Goal: Navigation & Orientation: Find specific page/section

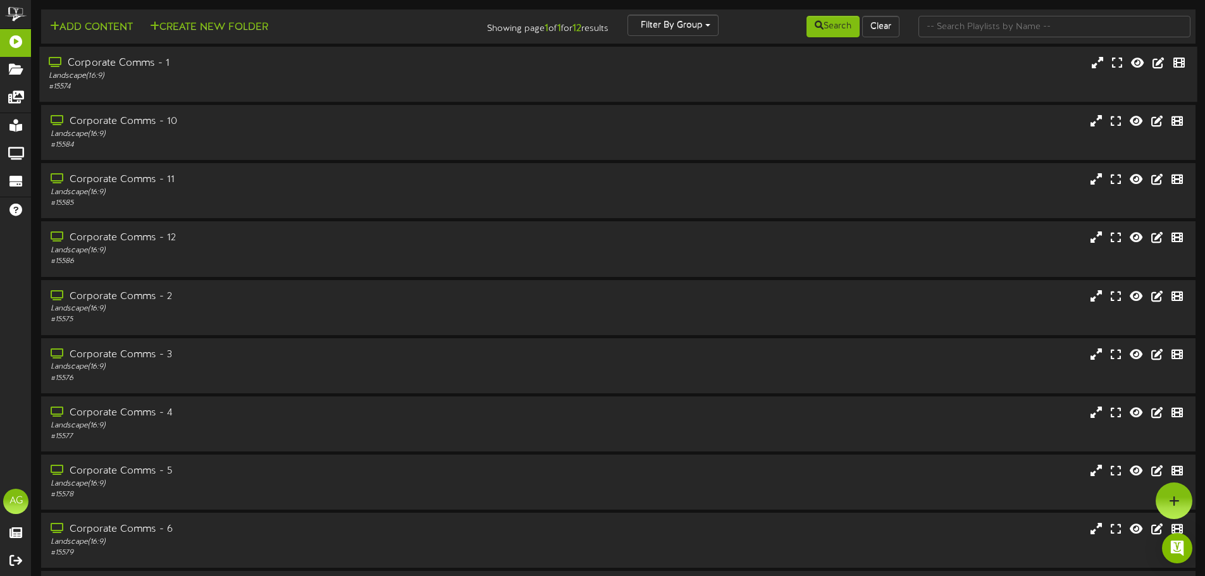
click at [133, 60] on div "Corporate Comms - 1" at bounding box center [281, 63] width 464 height 15
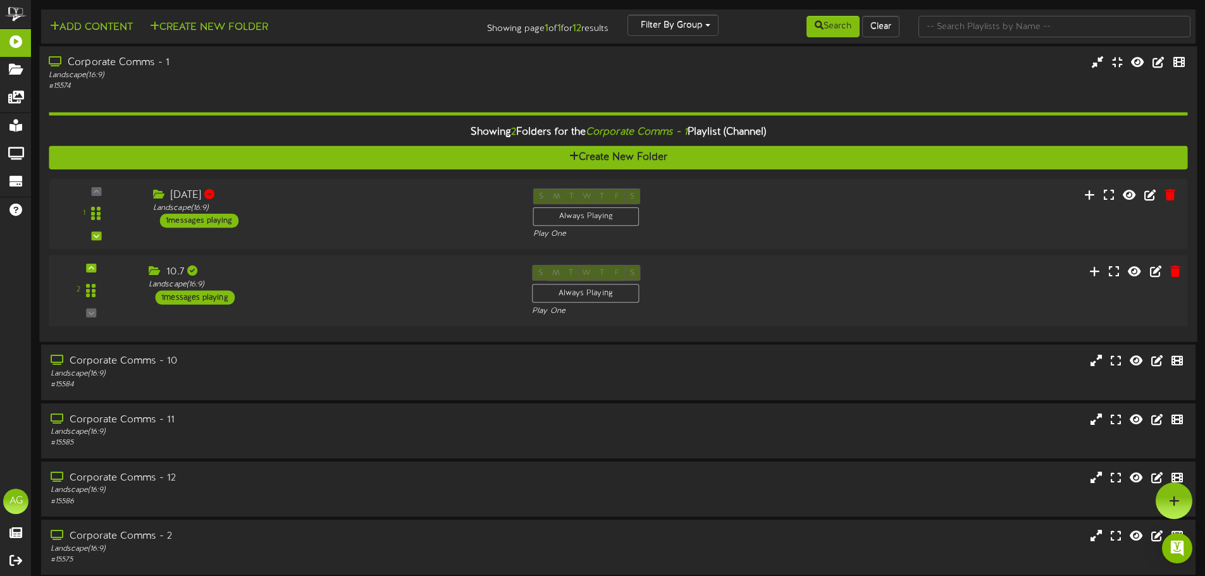
click at [150, 278] on div "10.7" at bounding box center [331, 272] width 364 height 15
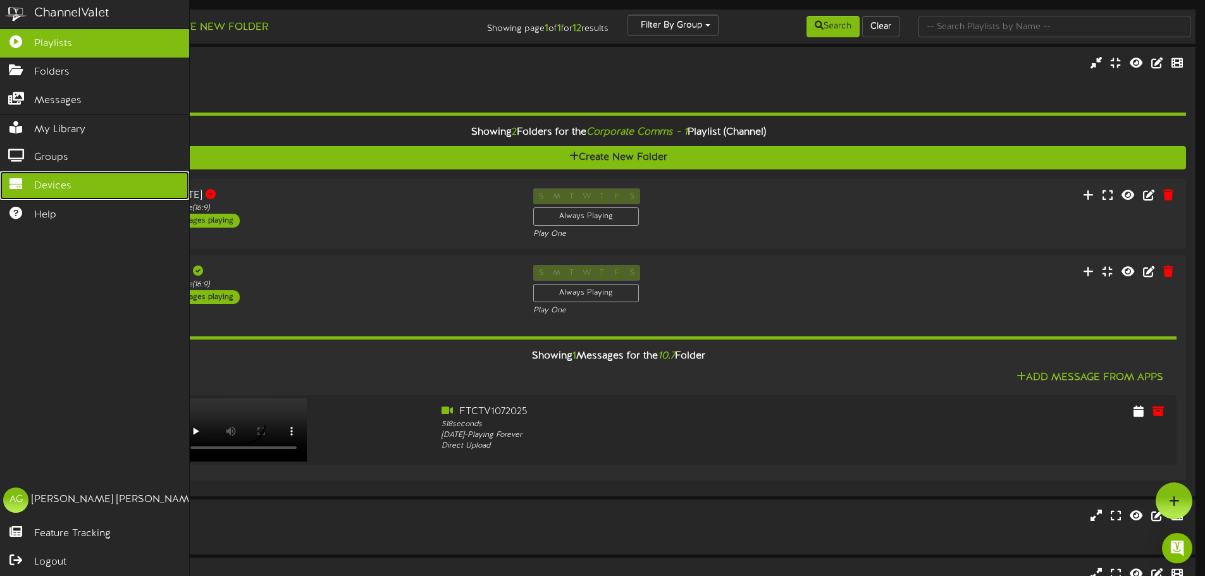
click at [15, 178] on icon at bounding box center [16, 182] width 32 height 9
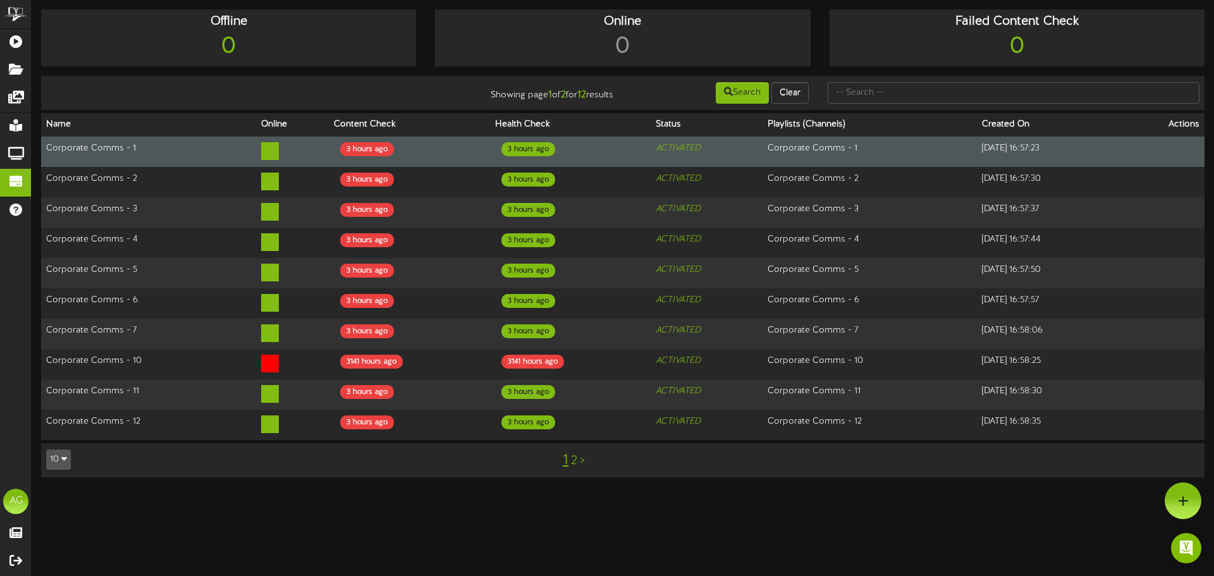
click at [78, 152] on td "Corporate Comms - 1" at bounding box center [148, 152] width 215 height 31
click at [858, 143] on td "Corporate Comms - 1" at bounding box center [870, 152] width 215 height 31
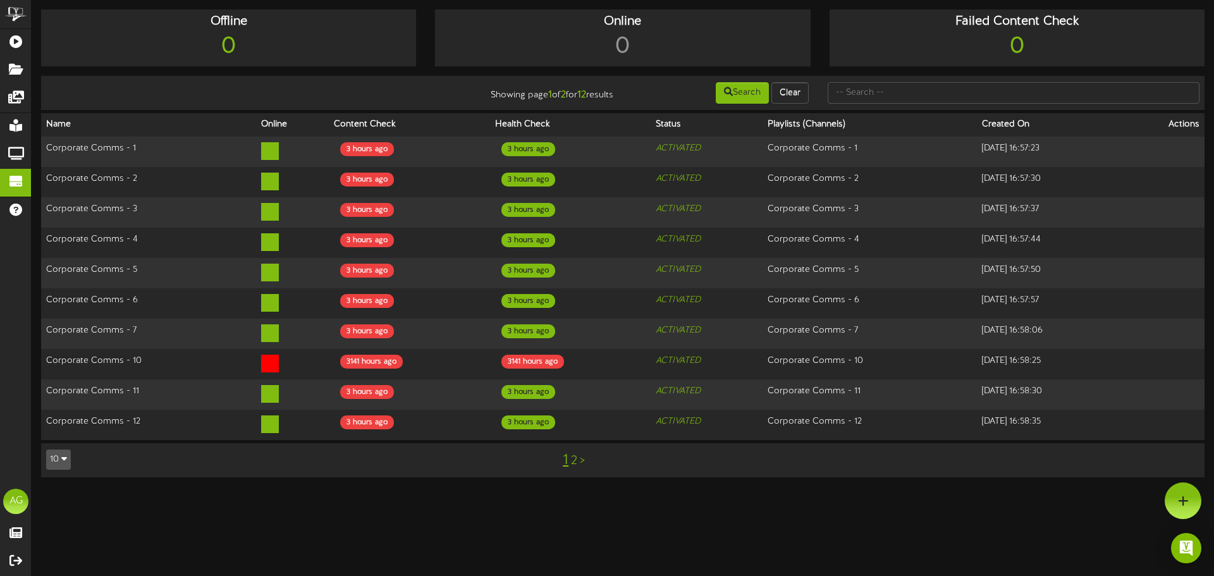
click at [772, 135] on th "Playlists (Channels)" at bounding box center [870, 124] width 215 height 23
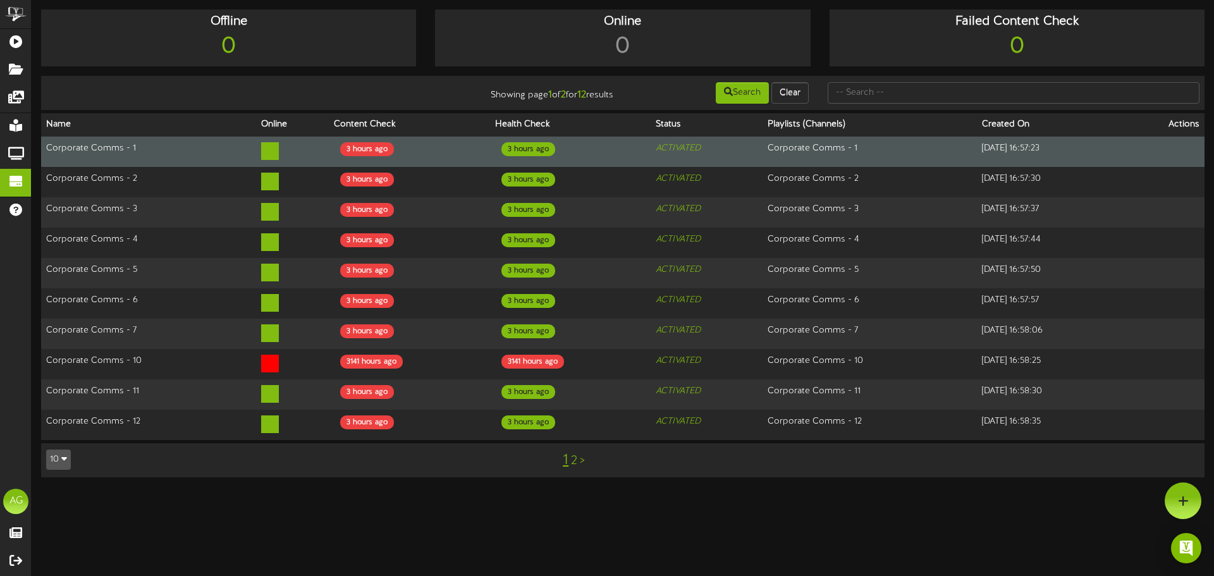
click at [656, 144] on icon "ACTIVATED" at bounding box center [678, 148] width 45 height 9
click at [79, 147] on td "Corporate Comms - 1" at bounding box center [148, 152] width 215 height 31
click at [121, 153] on td "Corporate Comms - 1" at bounding box center [148, 152] width 215 height 31
click at [115, 151] on td "Corporate Comms - 1" at bounding box center [148, 152] width 215 height 31
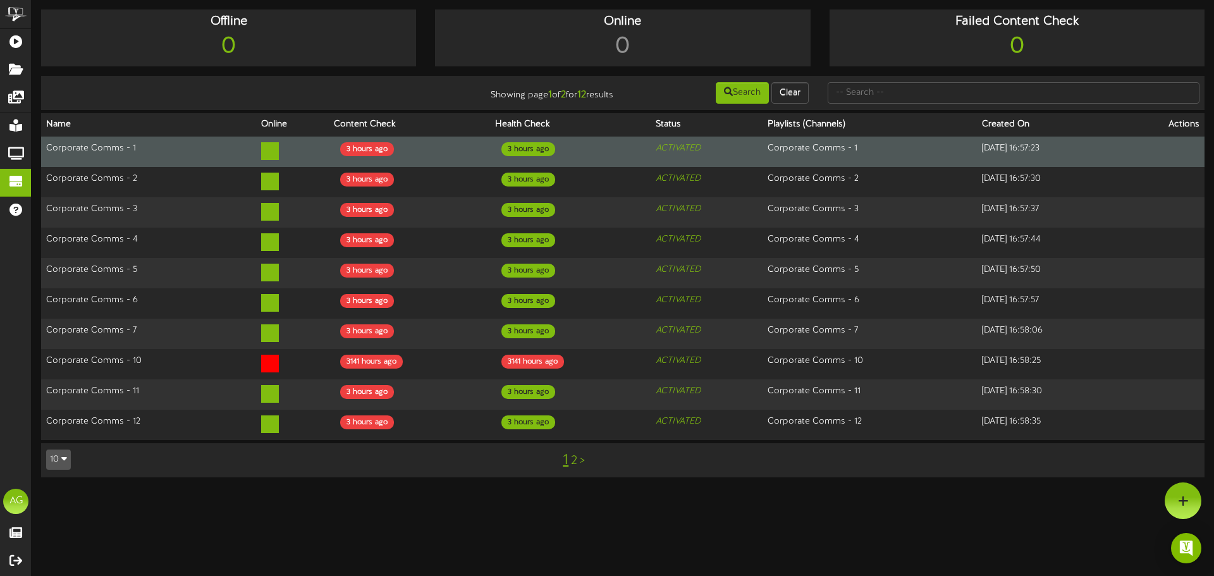
click at [261, 154] on icon at bounding box center [270, 151] width 18 height 18
click at [352, 149] on div "3 hours ago" at bounding box center [367, 149] width 54 height 14
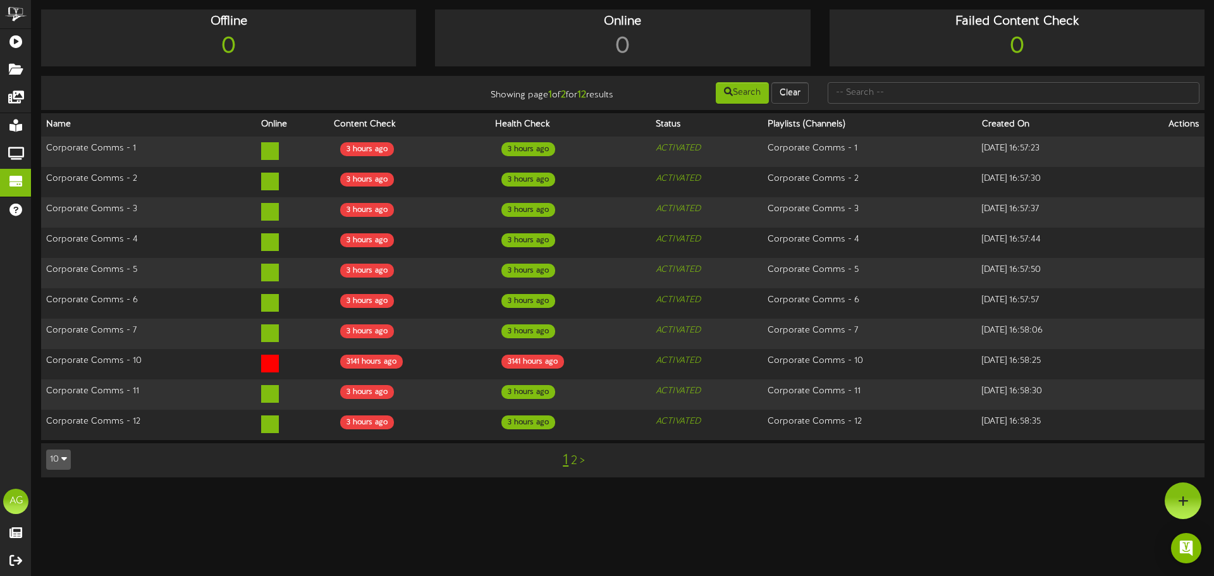
click at [996, 118] on th "Created On" at bounding box center [1049, 124] width 144 height 23
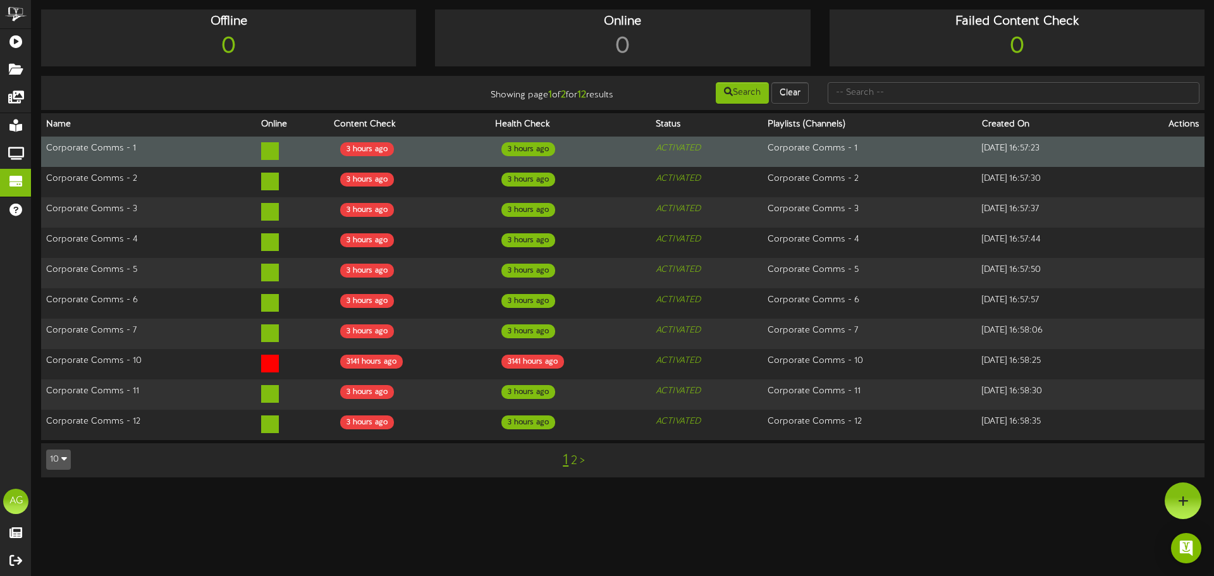
click at [1055, 158] on td "2025-06-04 16:57:23" at bounding box center [1049, 152] width 144 height 31
click at [1025, 145] on td "2025-06-04 16:57:23" at bounding box center [1049, 152] width 144 height 31
click at [602, 156] on td "3 hours ago" at bounding box center [570, 152] width 161 height 31
click at [513, 151] on div "3 hours ago" at bounding box center [529, 149] width 54 height 14
drag, startPoint x: 155, startPoint y: 147, endPoint x: 96, endPoint y: 149, distance: 58.9
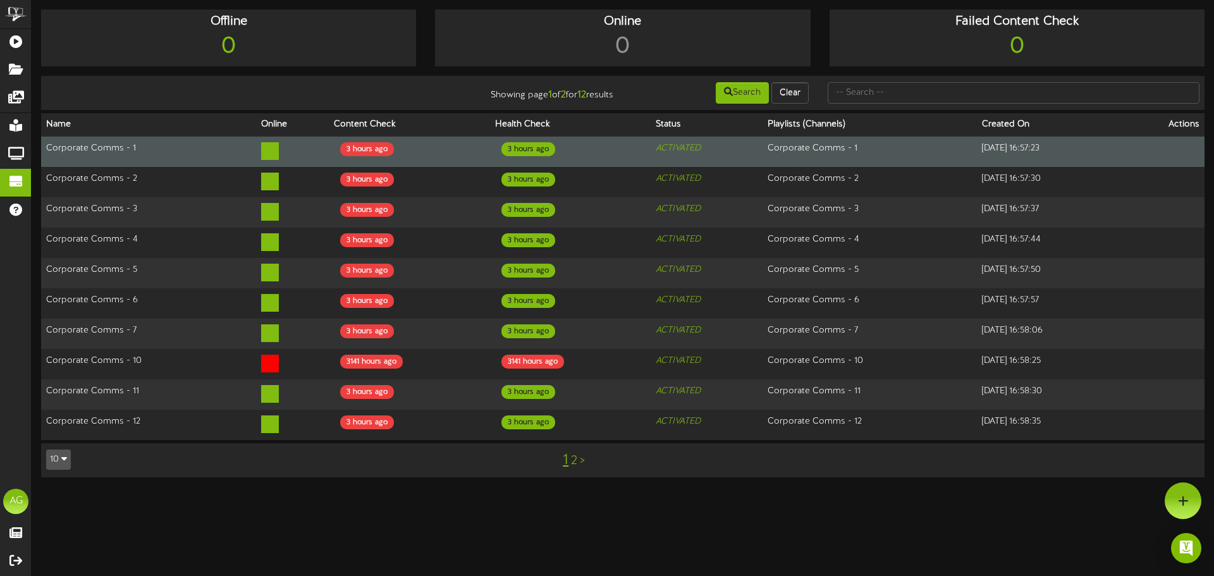
click at [154, 147] on td "Corporate Comms - 1" at bounding box center [148, 152] width 215 height 31
click at [96, 149] on td "Corporate Comms - 1" at bounding box center [148, 152] width 215 height 31
click at [75, 144] on td "Corporate Comms - 1" at bounding box center [148, 152] width 215 height 31
click at [77, 142] on td "Corporate Comms - 1" at bounding box center [148, 152] width 215 height 31
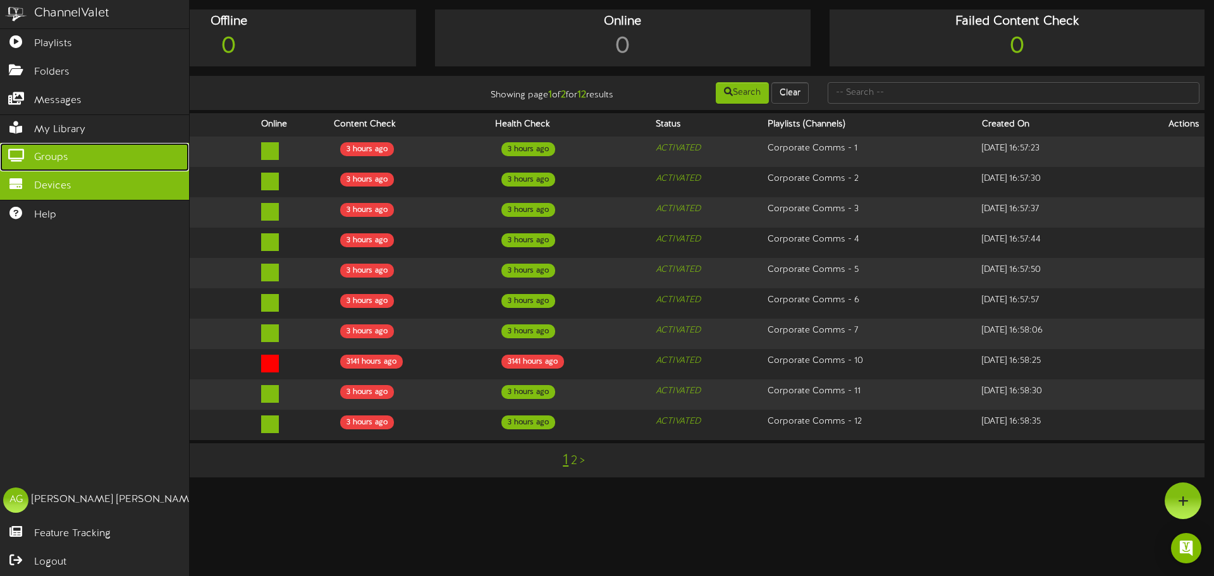
click at [20, 149] on icon at bounding box center [16, 153] width 32 height 9
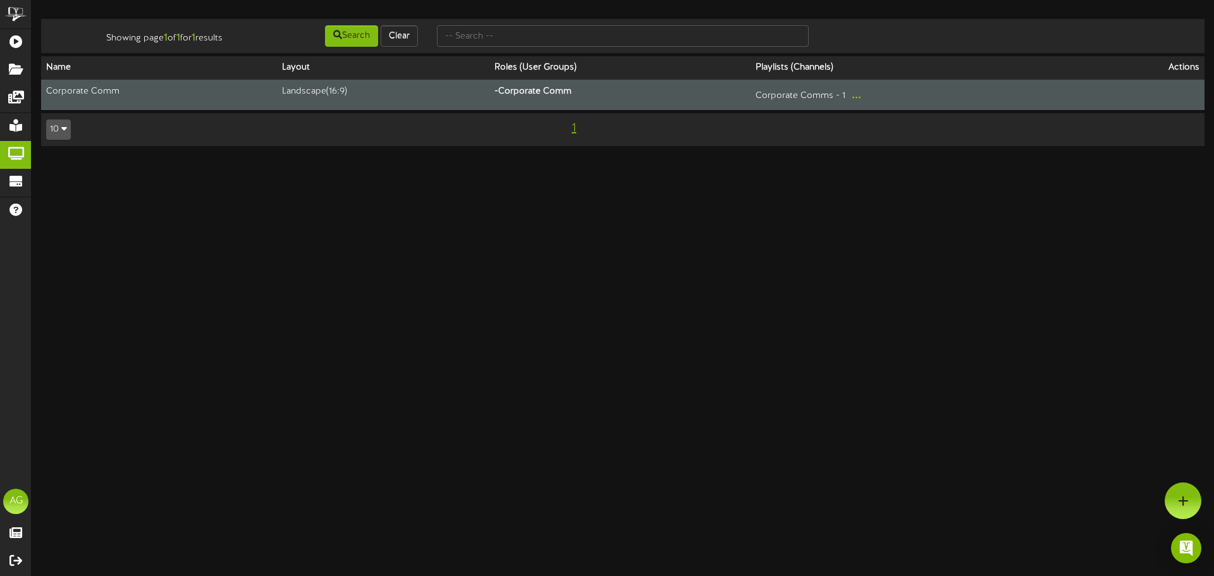
click at [571, 94] on th "- Corporate Comm" at bounding box center [620, 95] width 261 height 30
click at [82, 96] on td "Corporate Comm" at bounding box center [159, 95] width 236 height 30
click at [314, 85] on td "Landscape ( 16:9 )" at bounding box center [383, 95] width 213 height 30
click at [504, 94] on th "- Corporate Comm" at bounding box center [620, 95] width 261 height 30
click at [863, 101] on button "..." at bounding box center [856, 95] width 17 height 20
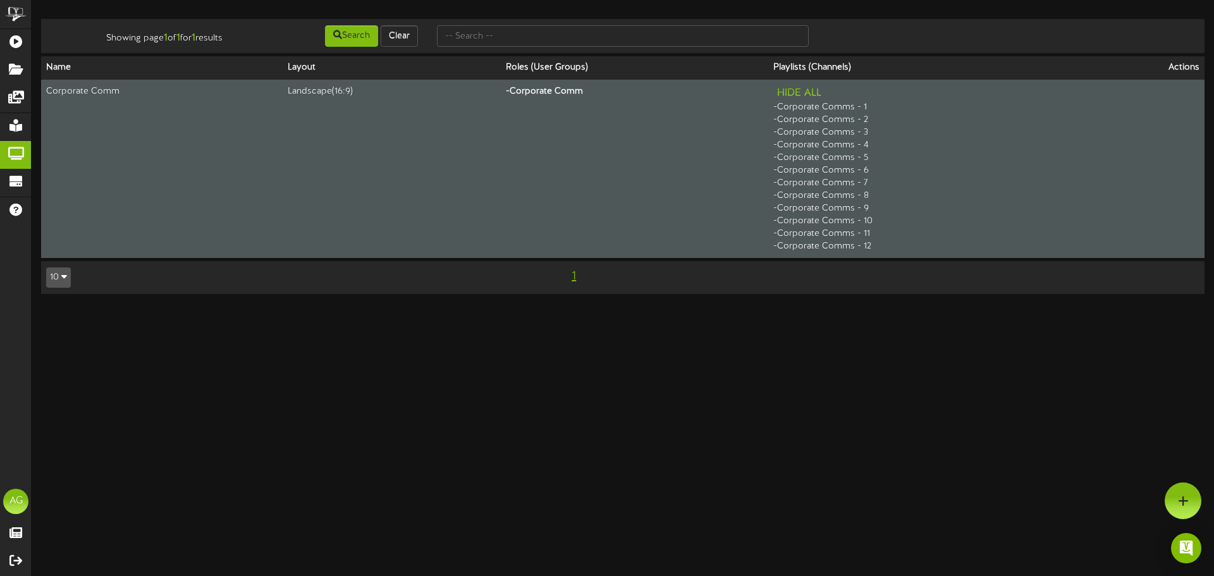
click at [835, 145] on div "Hide All - Corporate Comms - 1 - Corporate Comms - 2 - Corporate Comms - 3 - Co…" at bounding box center [927, 169] width 307 height 168
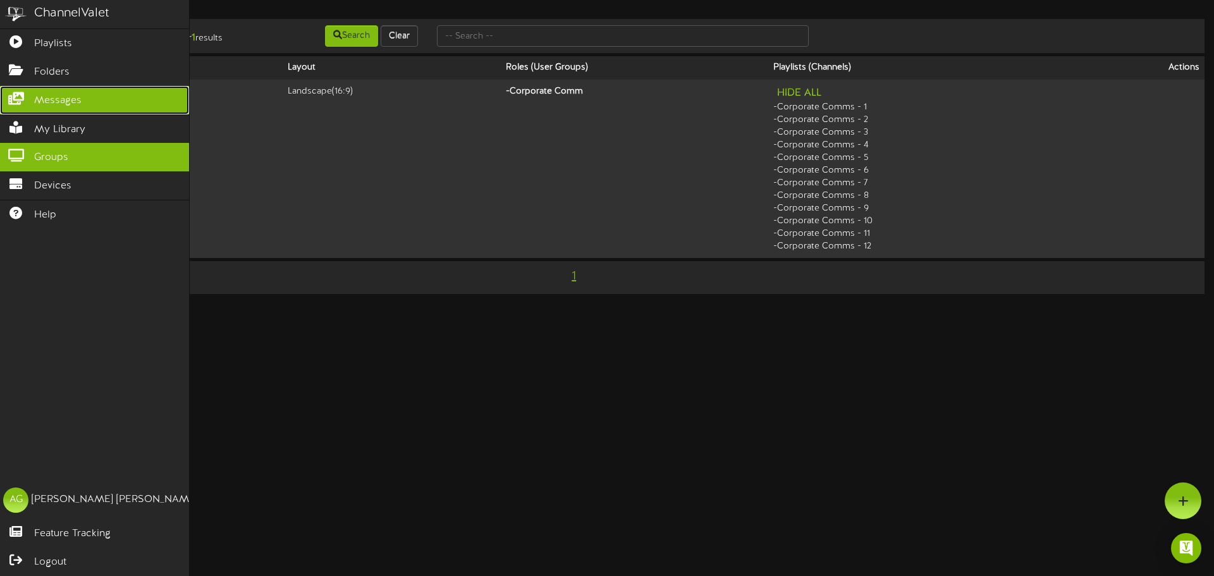
click at [16, 99] on icon at bounding box center [16, 96] width 32 height 9
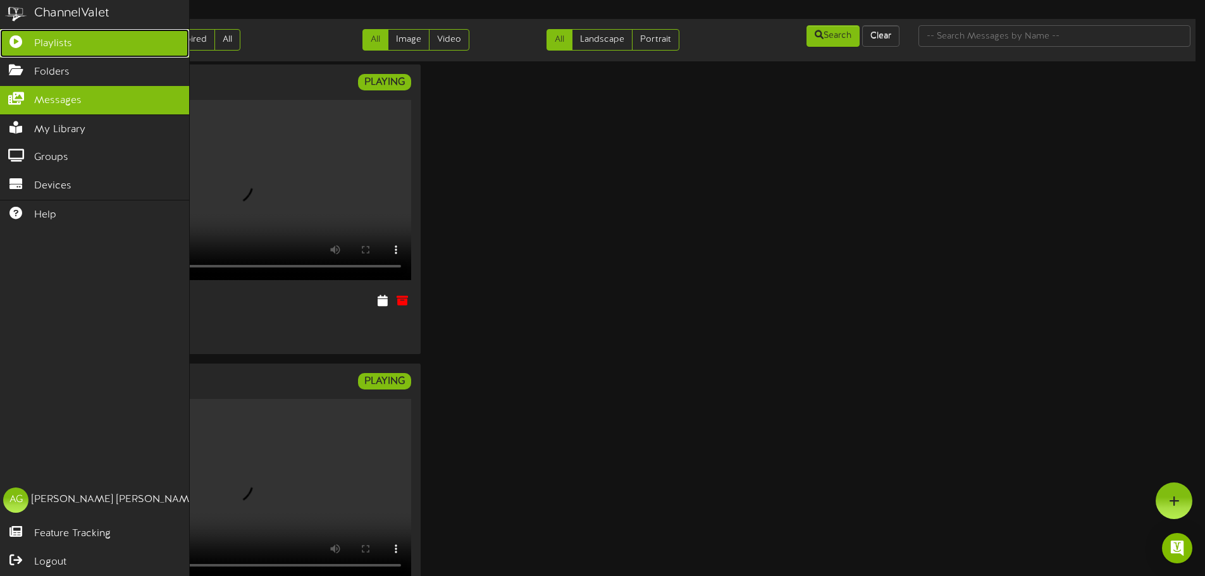
click at [23, 46] on link "Playlists" at bounding box center [94, 43] width 189 height 28
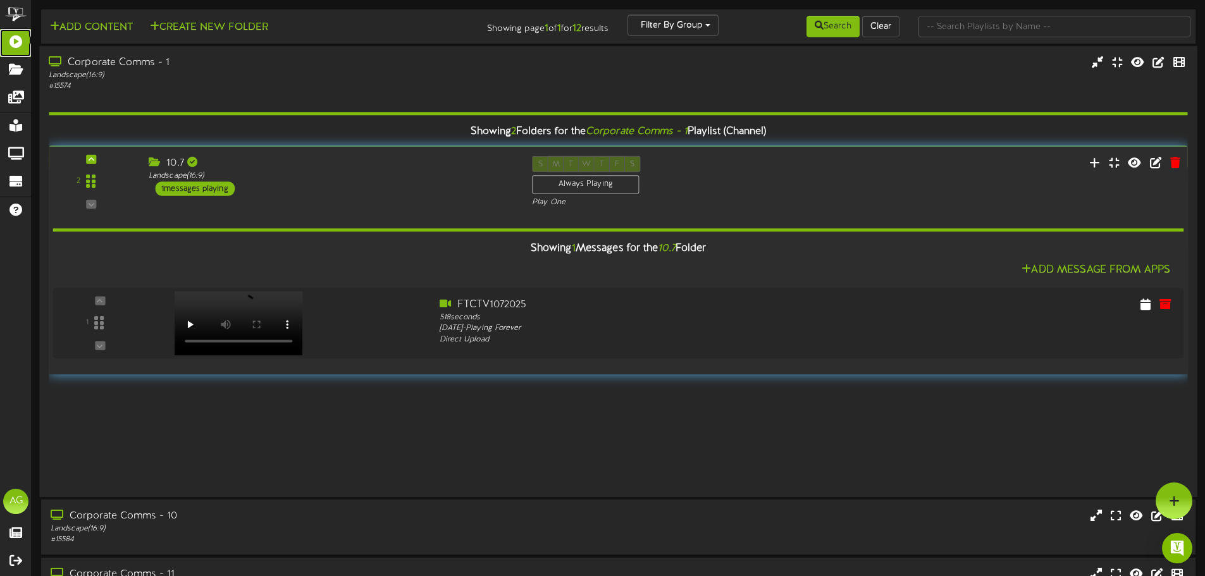
drag, startPoint x: 89, startPoint y: 290, endPoint x: 117, endPoint y: 182, distance: 111.7
click at [117, 182] on div "2" at bounding box center [91, 181] width 77 height 51
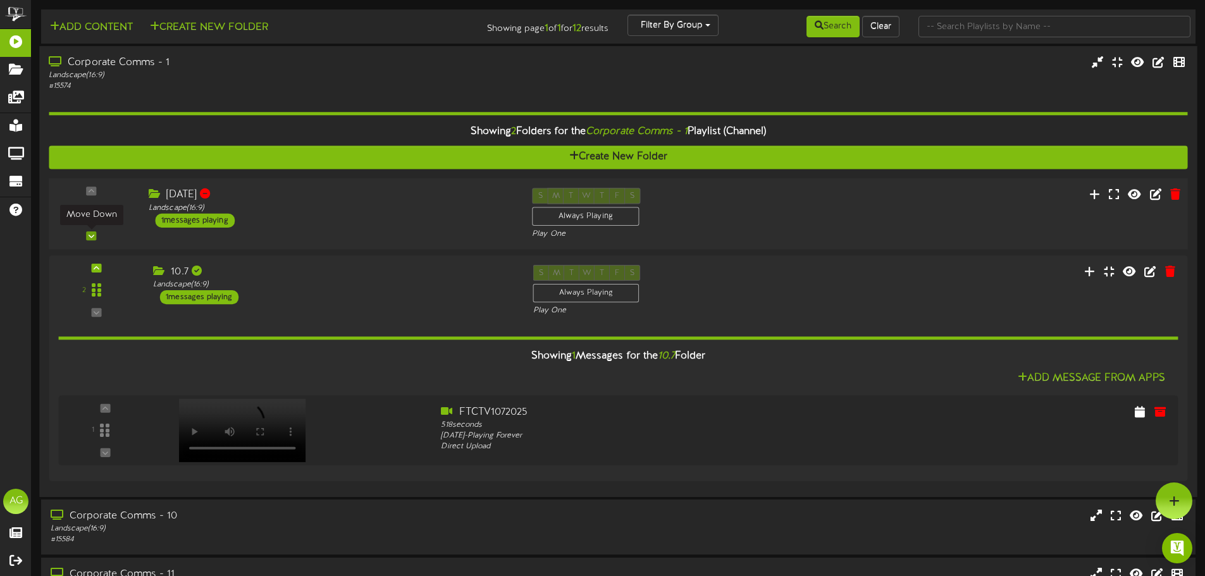
click at [93, 237] on icon at bounding box center [92, 236] width 6 height 6
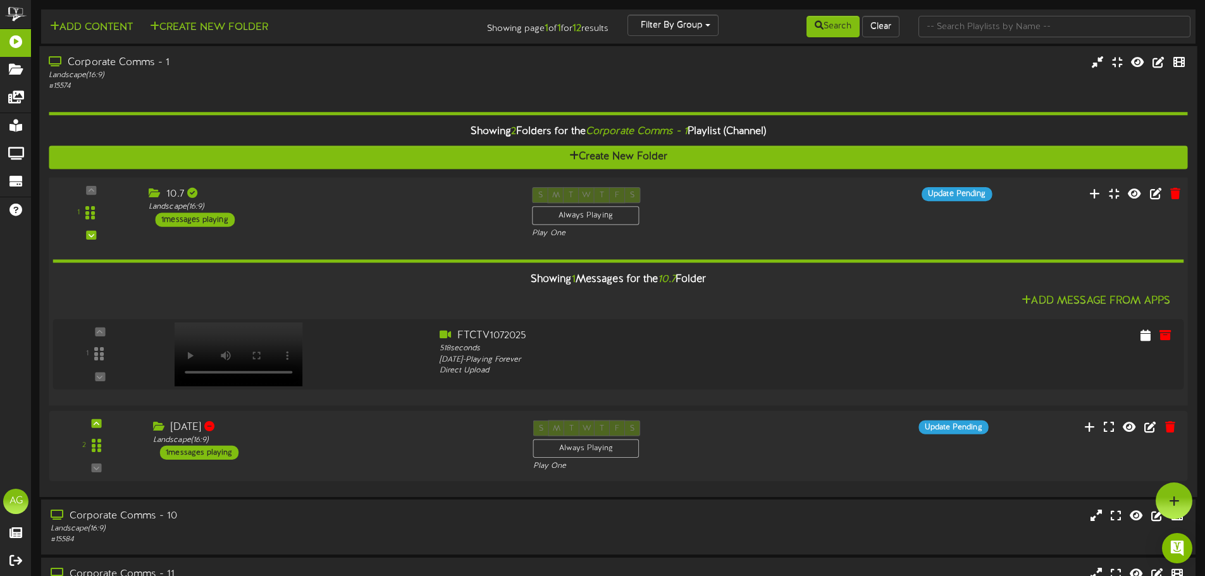
click at [87, 188] on div "1" at bounding box center [91, 212] width 77 height 51
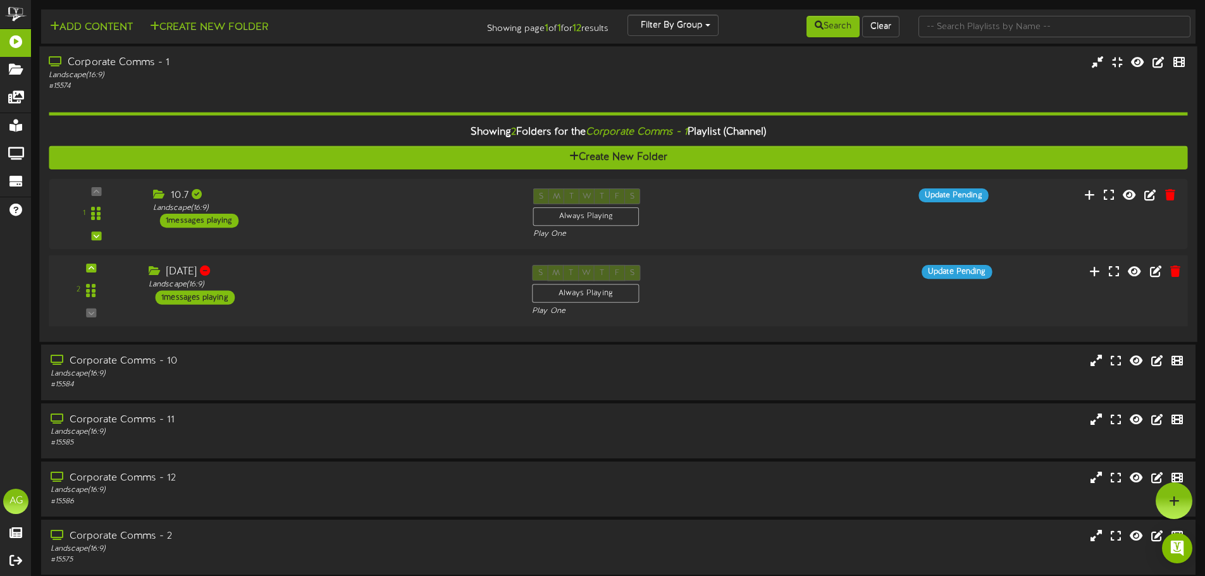
click at [101, 266] on div "2" at bounding box center [91, 290] width 77 height 51
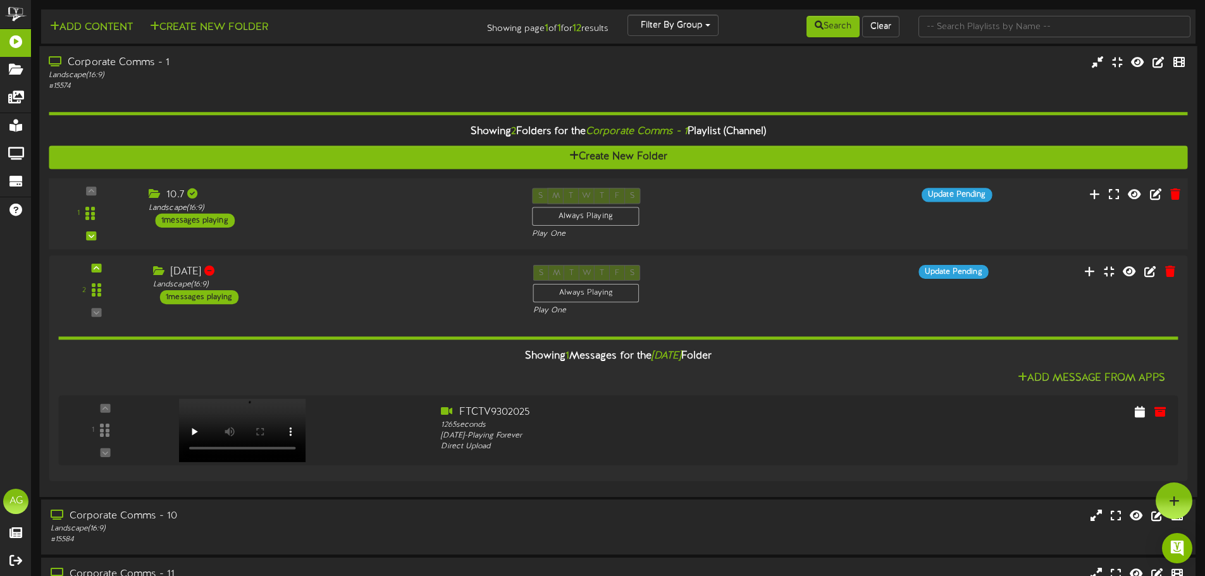
click at [121, 213] on div "1" at bounding box center [91, 213] width 77 height 51
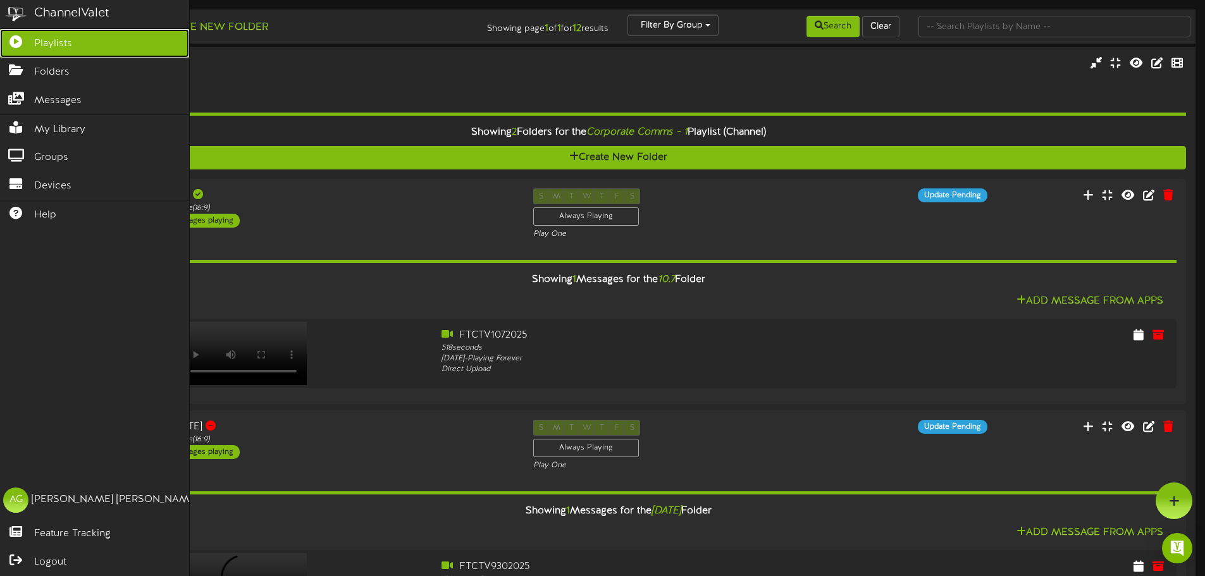
click at [16, 35] on icon at bounding box center [16, 39] width 32 height 9
click at [14, 22] on img at bounding box center [16, 14] width 32 height 28
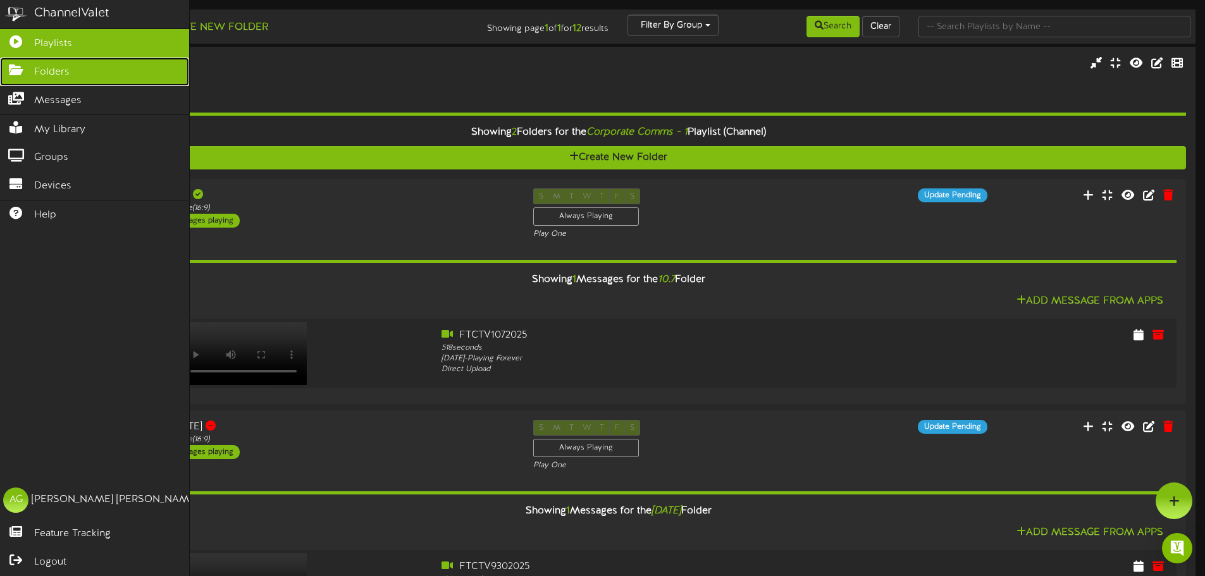
click at [5, 58] on link "Folders" at bounding box center [94, 72] width 189 height 28
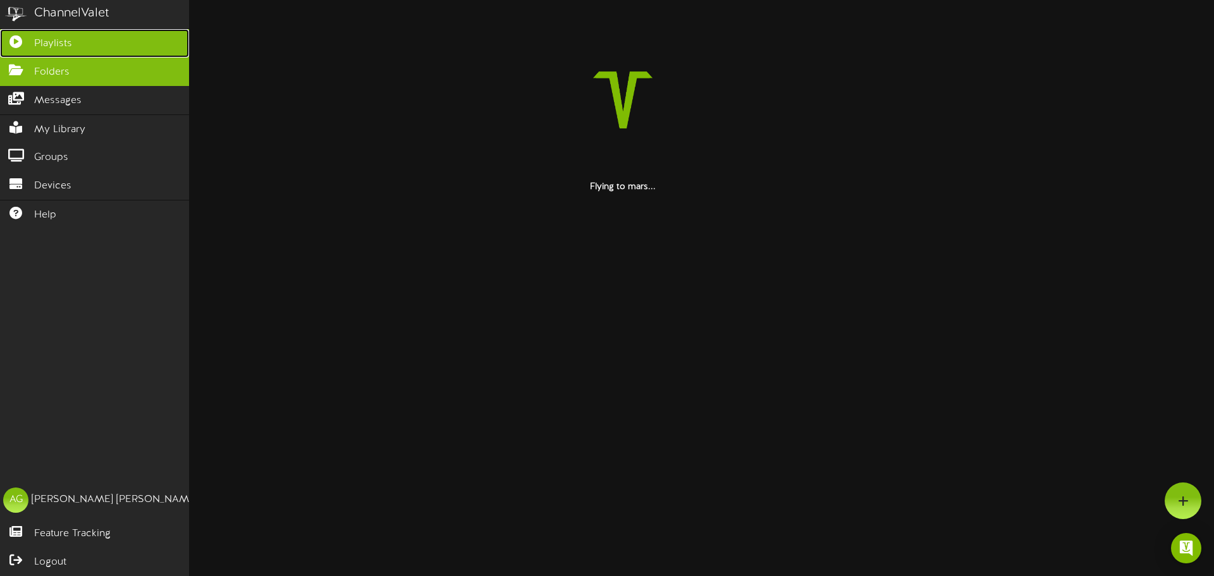
click at [11, 35] on icon at bounding box center [16, 39] width 32 height 9
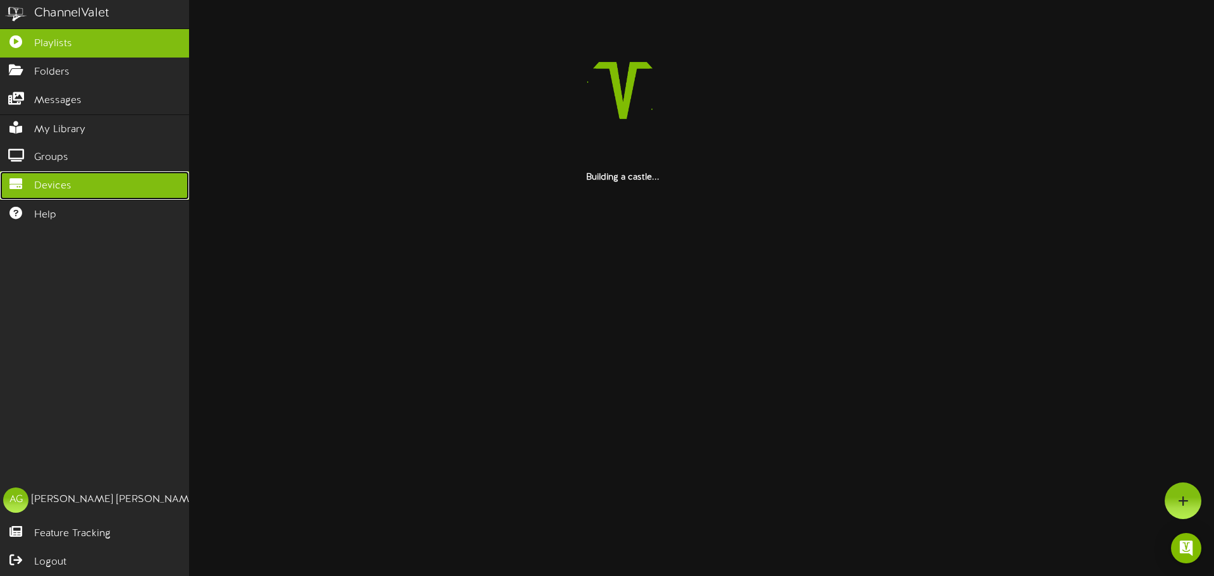
click at [15, 186] on icon at bounding box center [16, 182] width 32 height 9
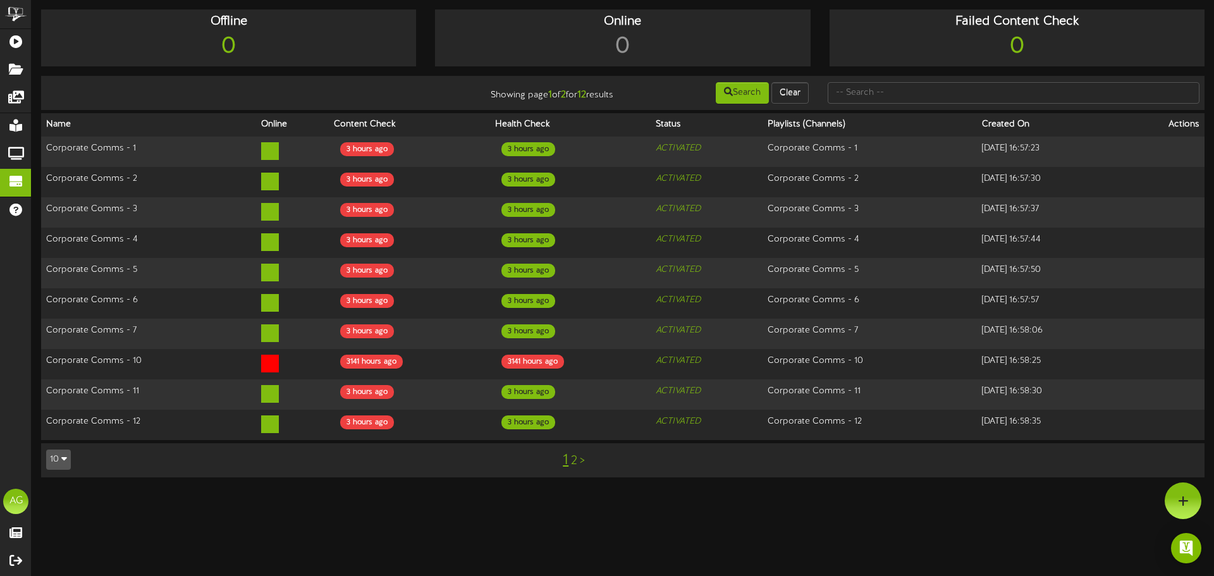
click at [572, 454] on link "2" at bounding box center [574, 461] width 6 height 14
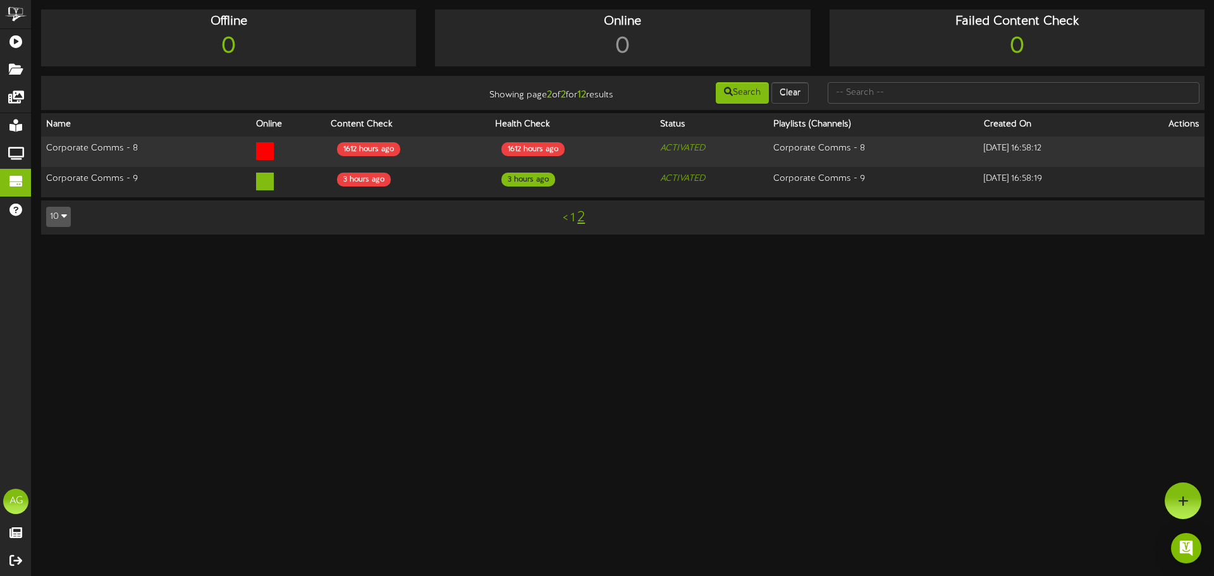
click at [574, 218] on link "1" at bounding box center [573, 218] width 4 height 14
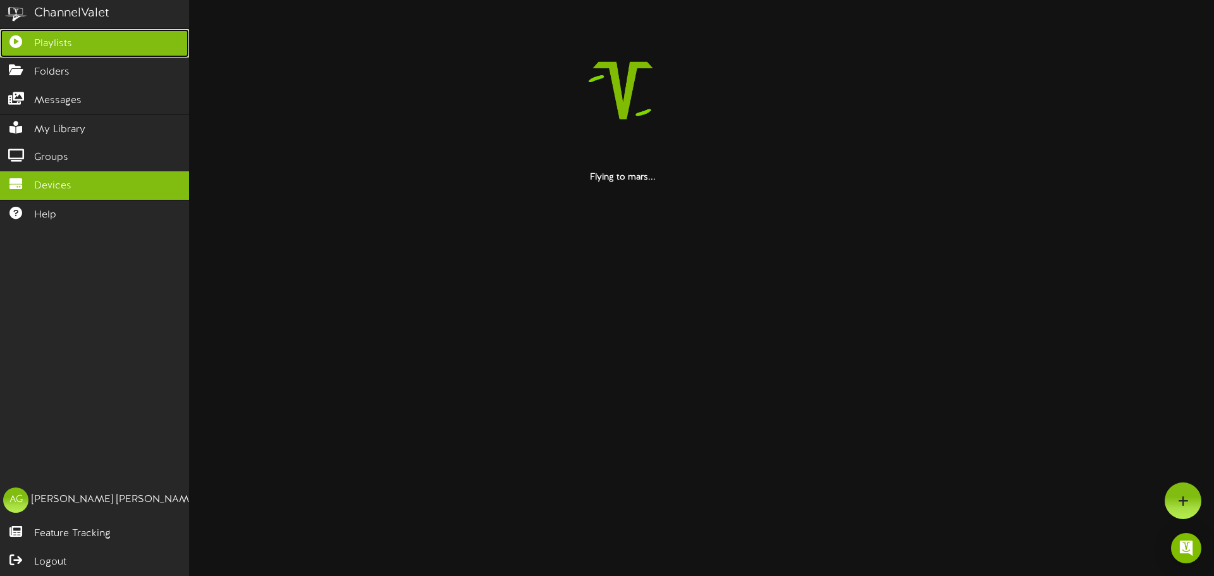
click at [15, 30] on link "Playlists" at bounding box center [94, 43] width 189 height 28
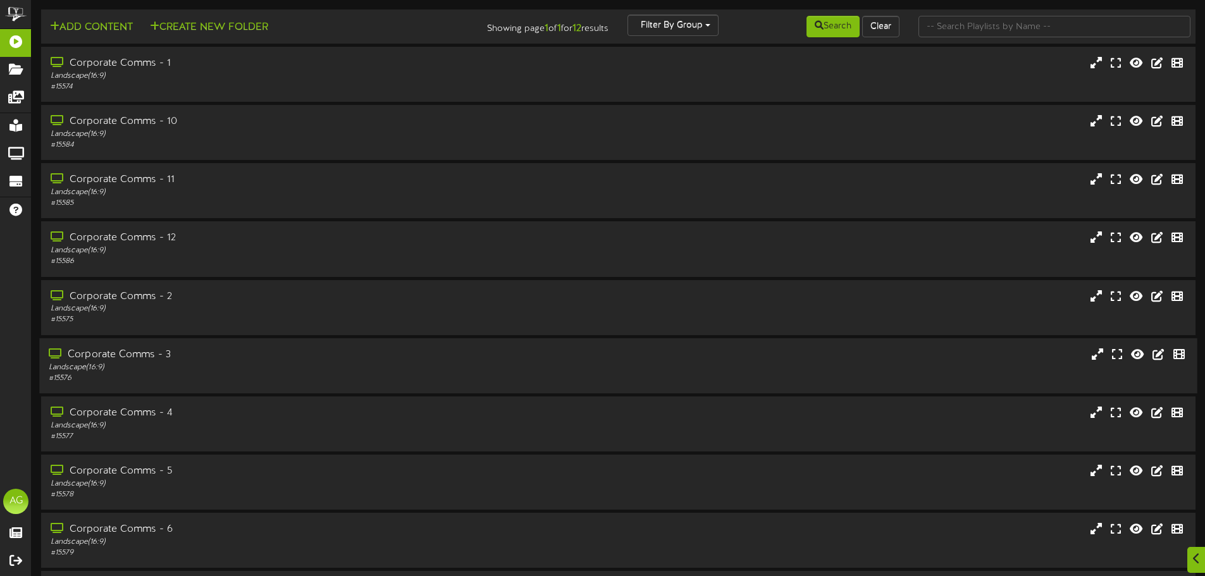
scroll to position [190, 0]
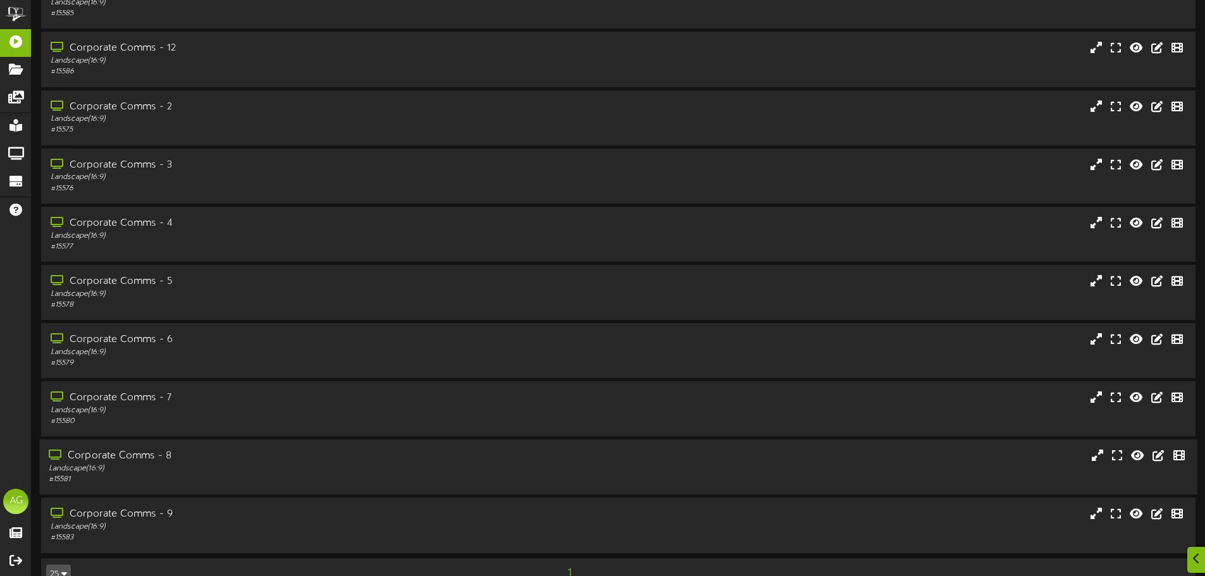
click at [142, 453] on div "Corporate Comms - 8" at bounding box center [281, 456] width 464 height 15
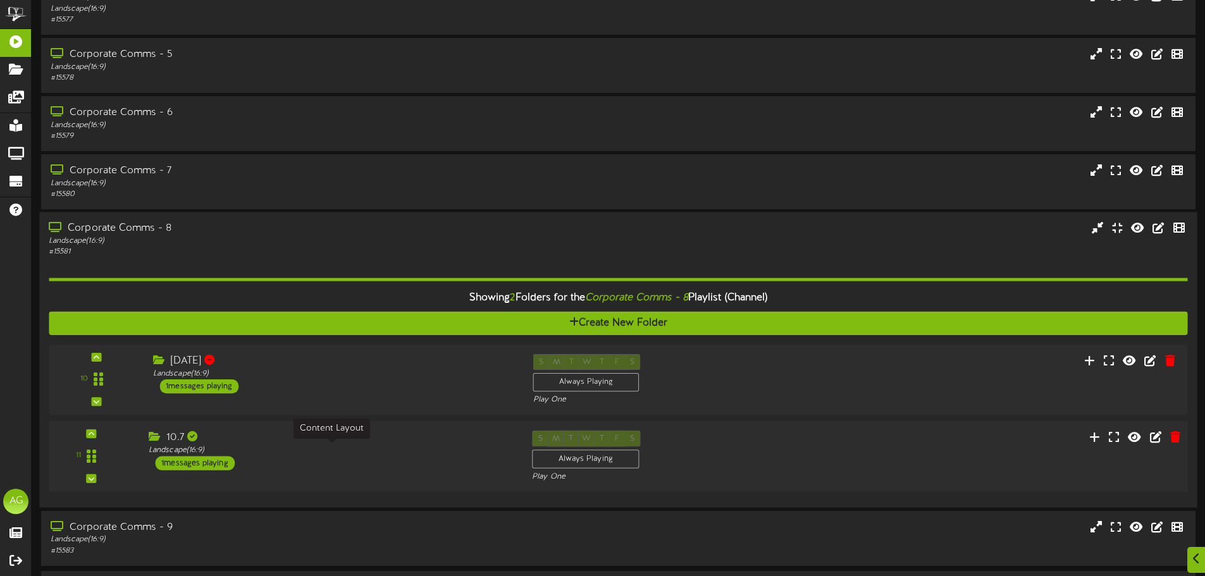
scroll to position [457, 0]
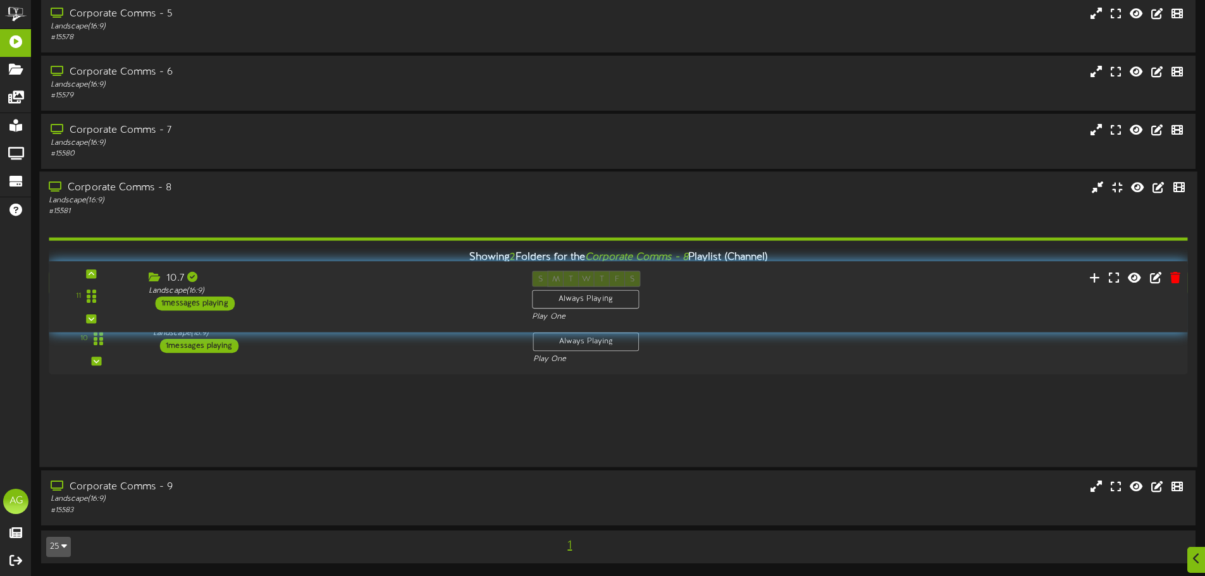
drag, startPoint x: 96, startPoint y: 412, endPoint x: 125, endPoint y: 292, distance: 124.4
click at [125, 292] on div "11" at bounding box center [91, 296] width 77 height 51
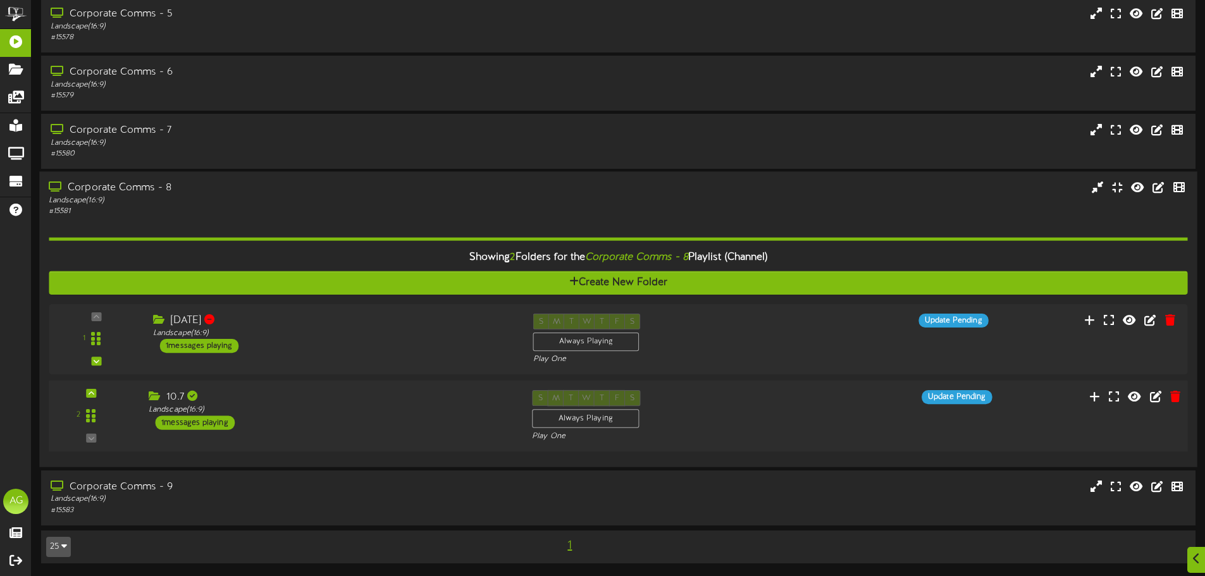
click at [98, 389] on div "2 10.7" at bounding box center [618, 416] width 1150 height 71
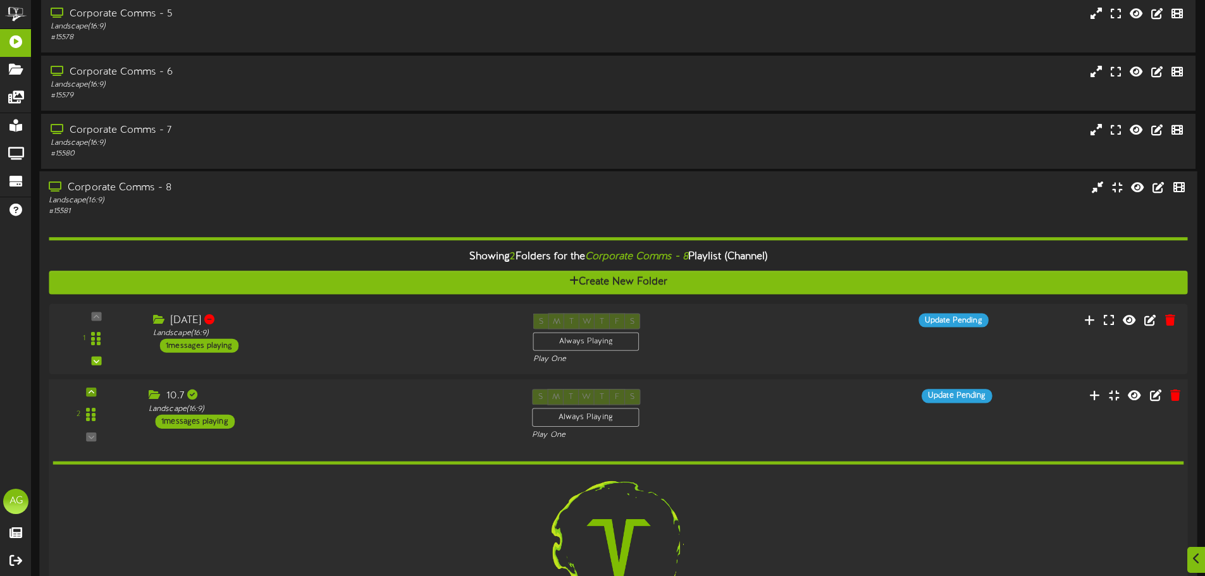
click at [93, 393] on div at bounding box center [91, 392] width 10 height 9
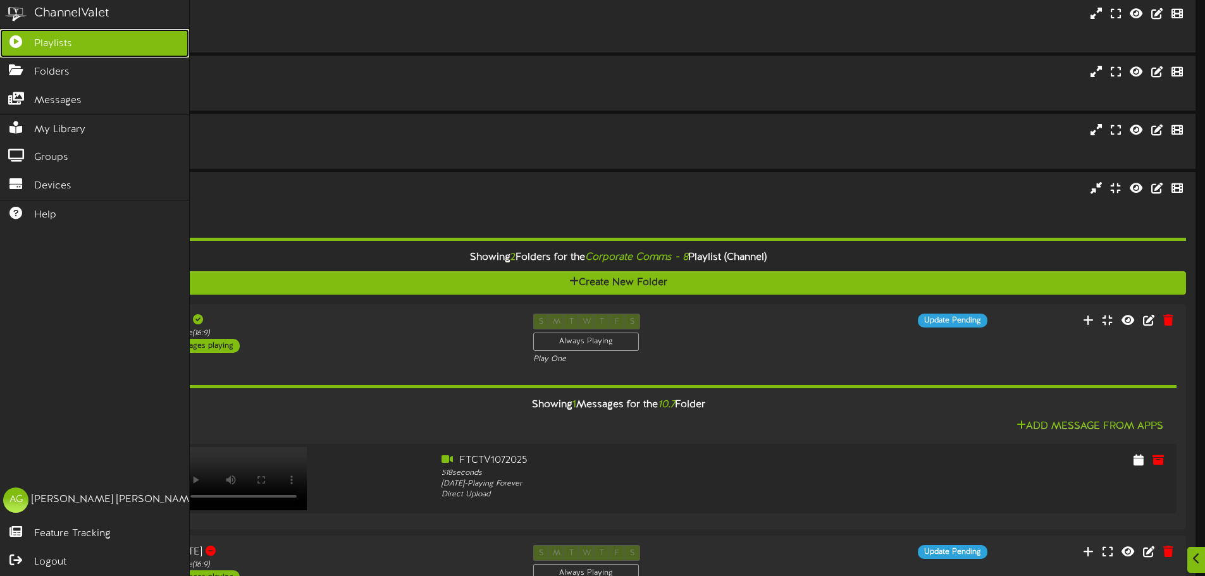
click at [20, 45] on icon at bounding box center [16, 39] width 32 height 9
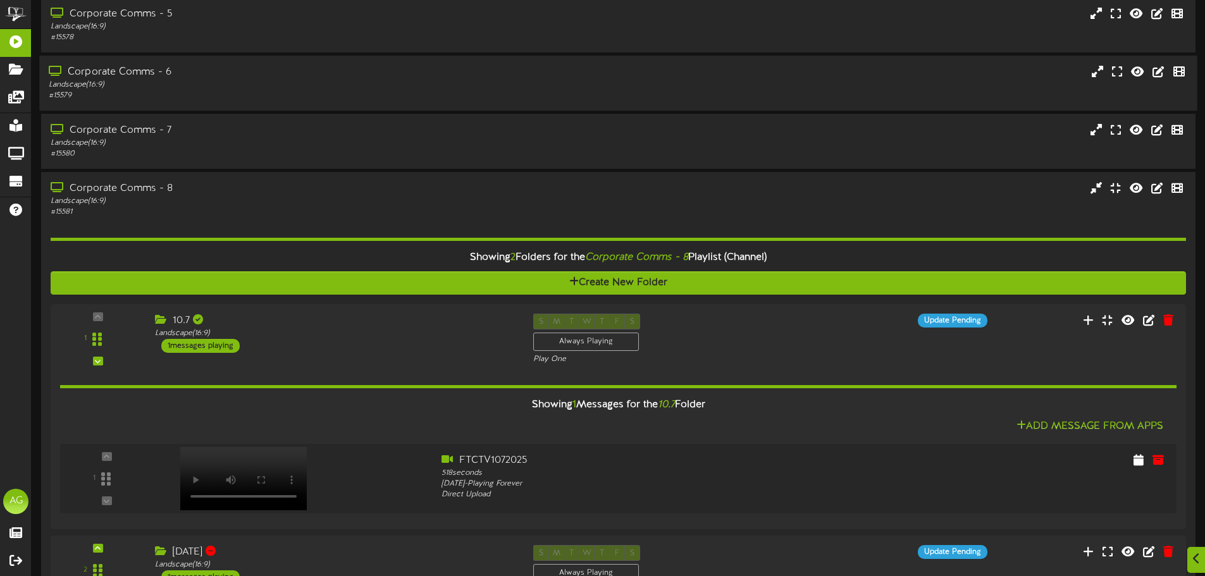
click at [352, 87] on div "Landscape ( 16:9 )" at bounding box center [281, 85] width 464 height 11
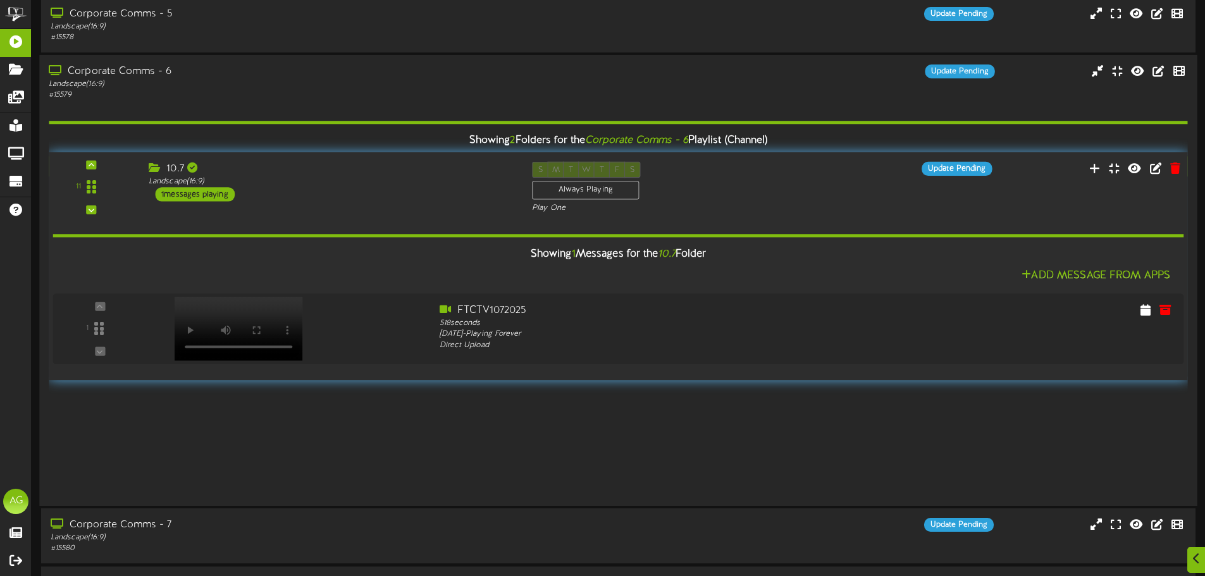
drag, startPoint x: 93, startPoint y: 297, endPoint x: 116, endPoint y: 186, distance: 113.0
click at [116, 186] on div "11" at bounding box center [91, 187] width 77 height 51
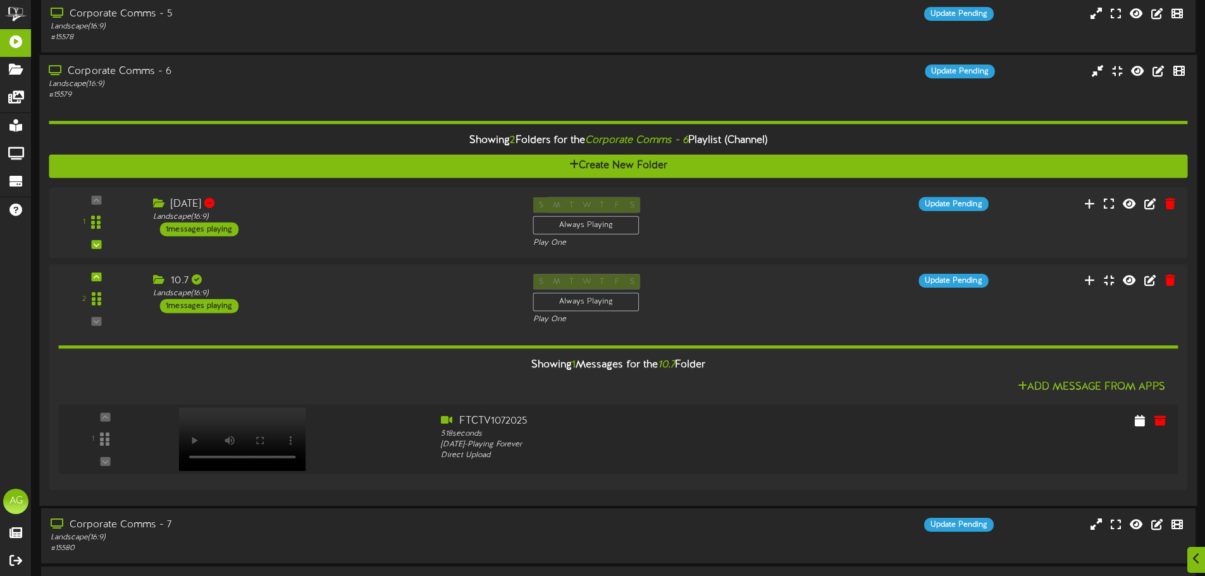
click at [151, 73] on div "Corporate Comms - 6" at bounding box center [281, 72] width 464 height 15
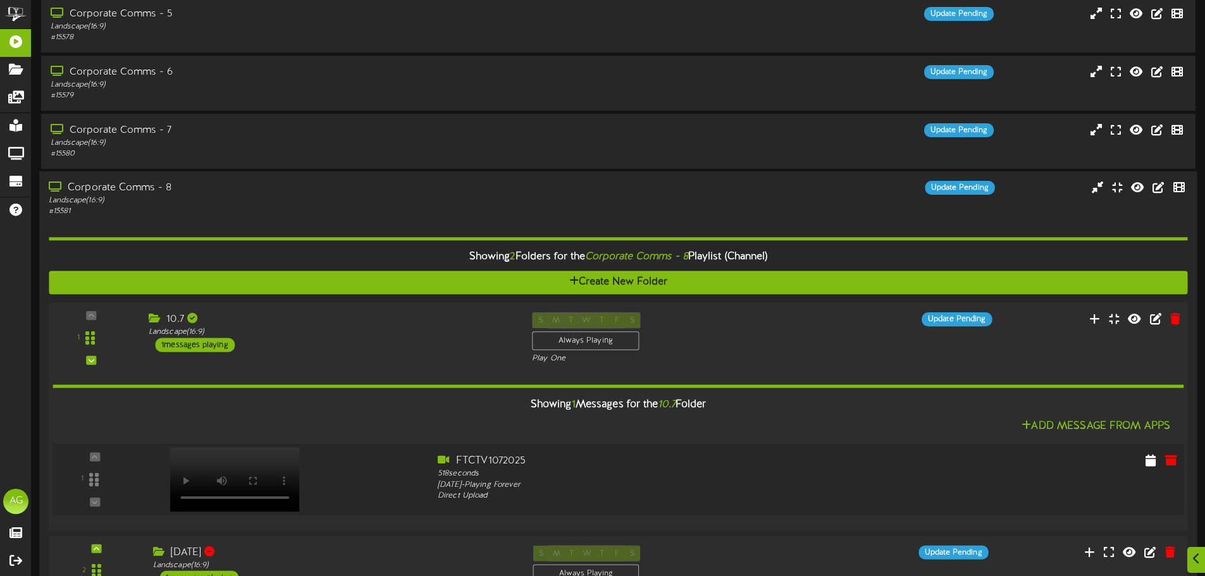
scroll to position [612, 0]
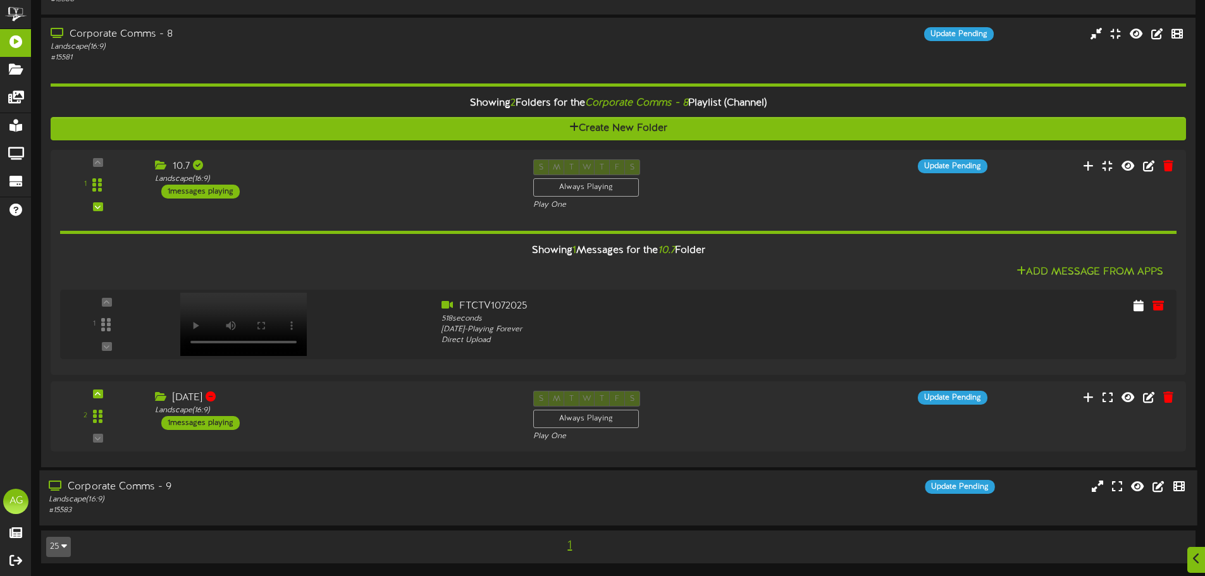
click at [227, 506] on div "# 15583" at bounding box center [281, 510] width 464 height 11
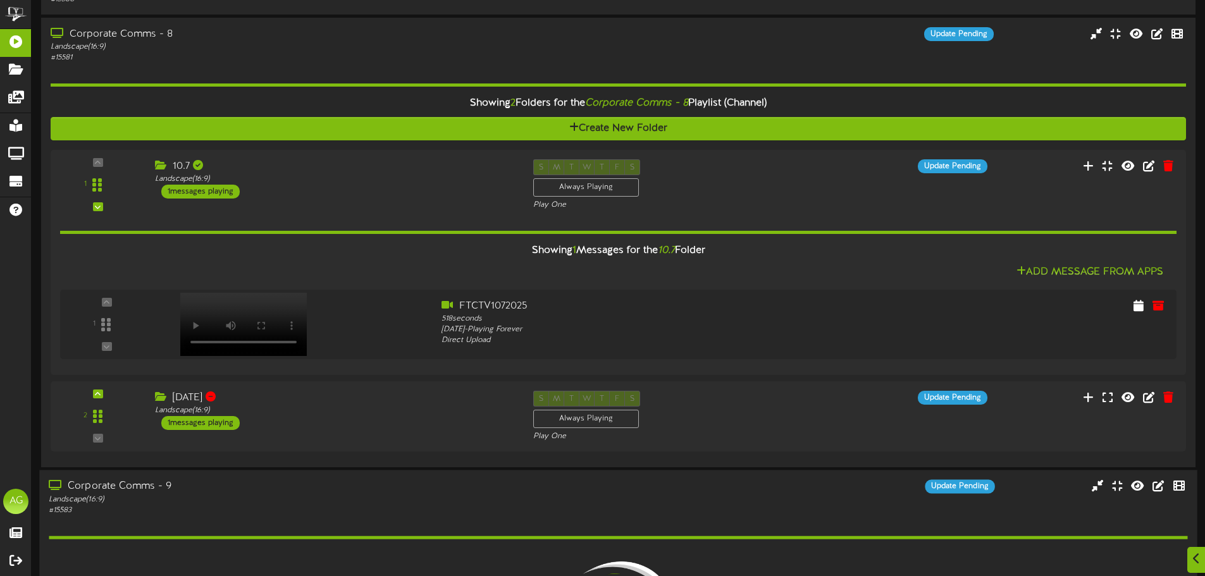
scroll to position [811, 0]
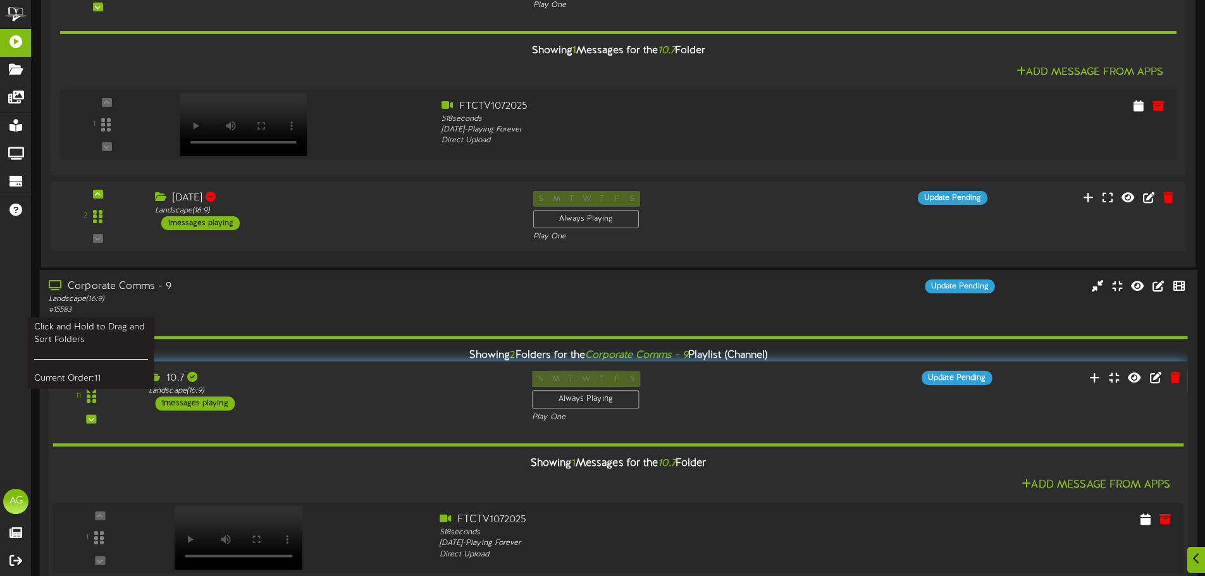
drag, startPoint x: 92, startPoint y: 517, endPoint x: 116, endPoint y: 402, distance: 117.5
click at [99, 398] on div at bounding box center [91, 397] width 29 height 32
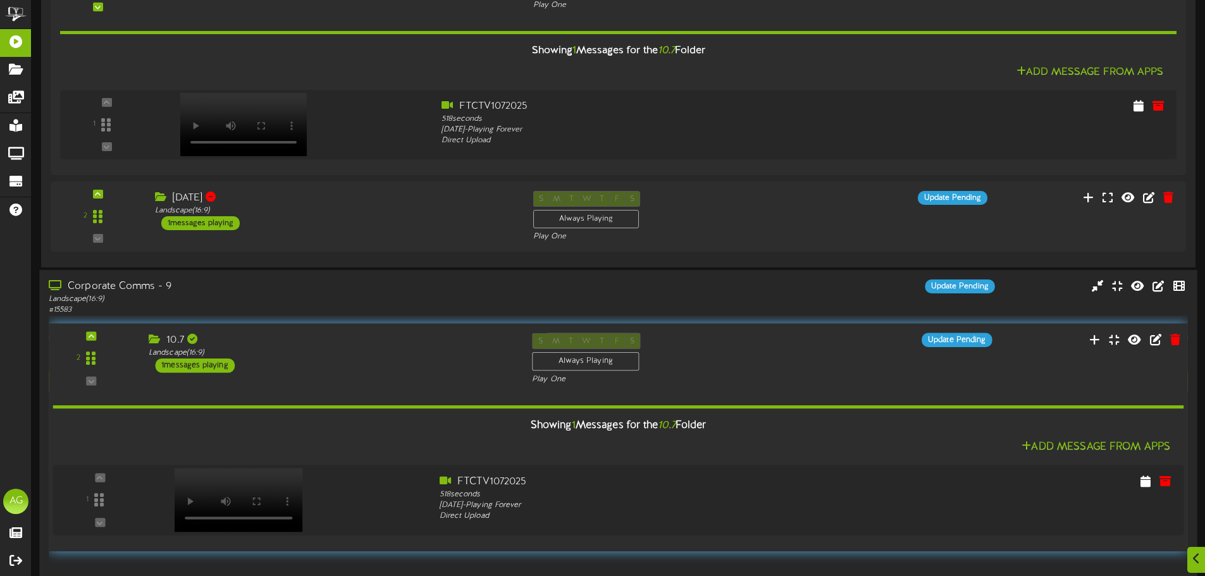
drag, startPoint x: 97, startPoint y: 500, endPoint x: 124, endPoint y: 347, distance: 155.4
click at [124, 347] on div "2" at bounding box center [91, 358] width 77 height 51
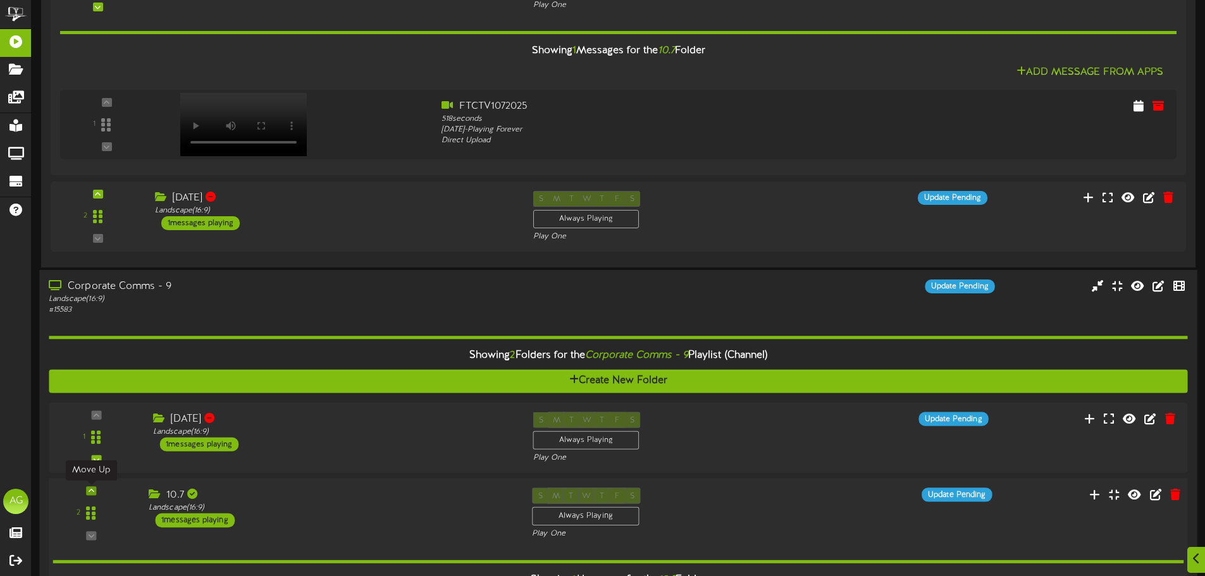
click at [91, 489] on icon at bounding box center [92, 491] width 6 height 6
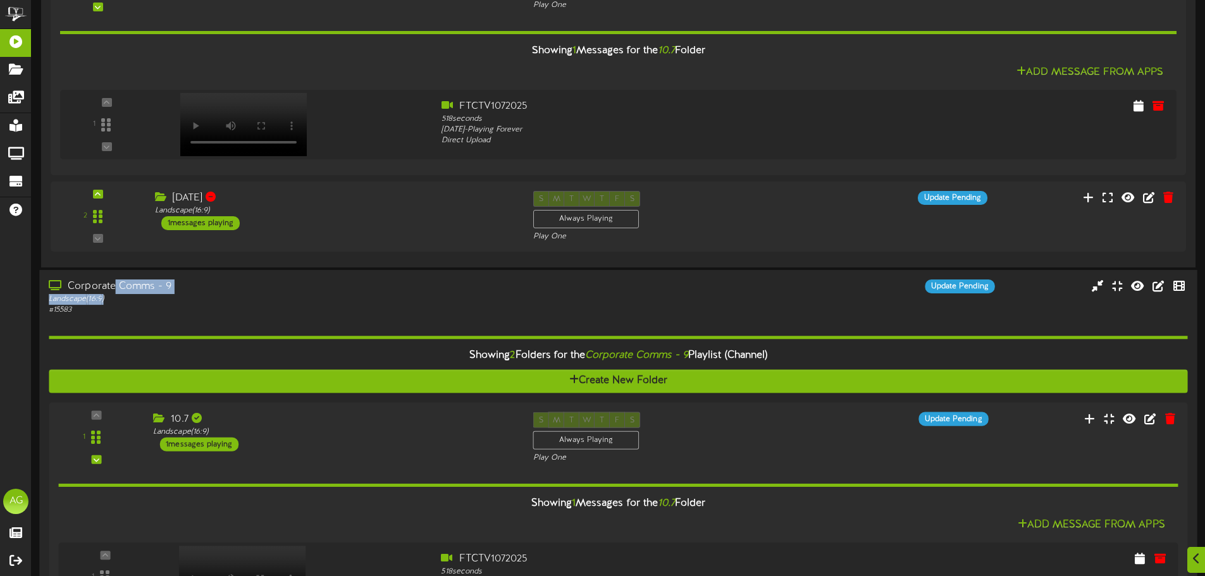
drag, startPoint x: 113, startPoint y: 296, endPoint x: 116, endPoint y: 289, distance: 7.4
click at [116, 289] on div "Corporate Comms - 9 Landscape ( 16:9 ) # 15583" at bounding box center [280, 298] width 483 height 36
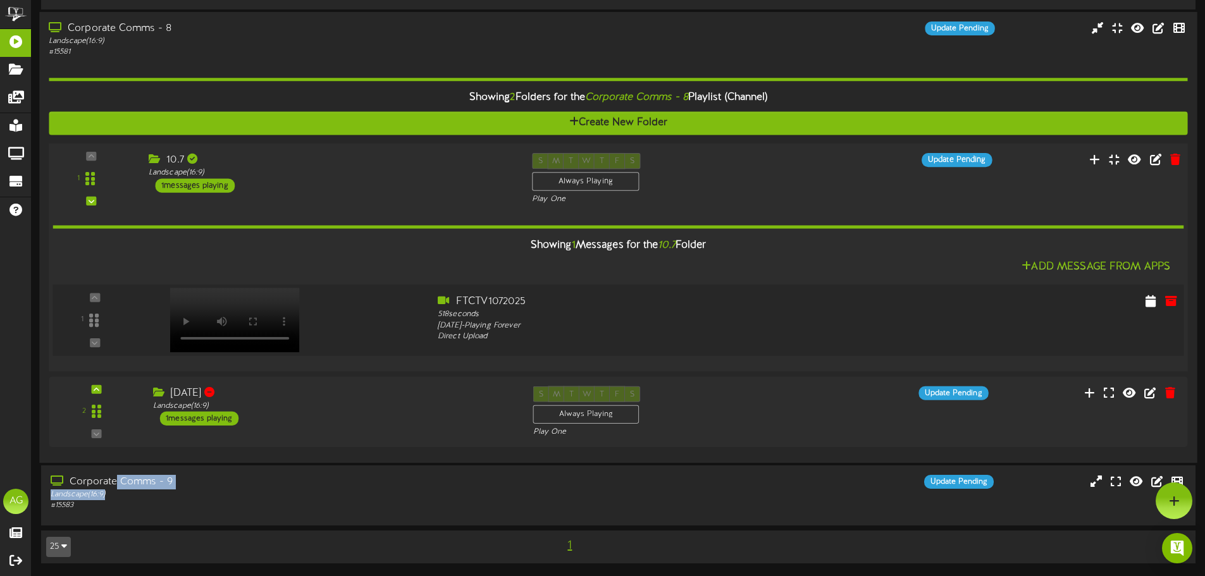
scroll to position [612, 0]
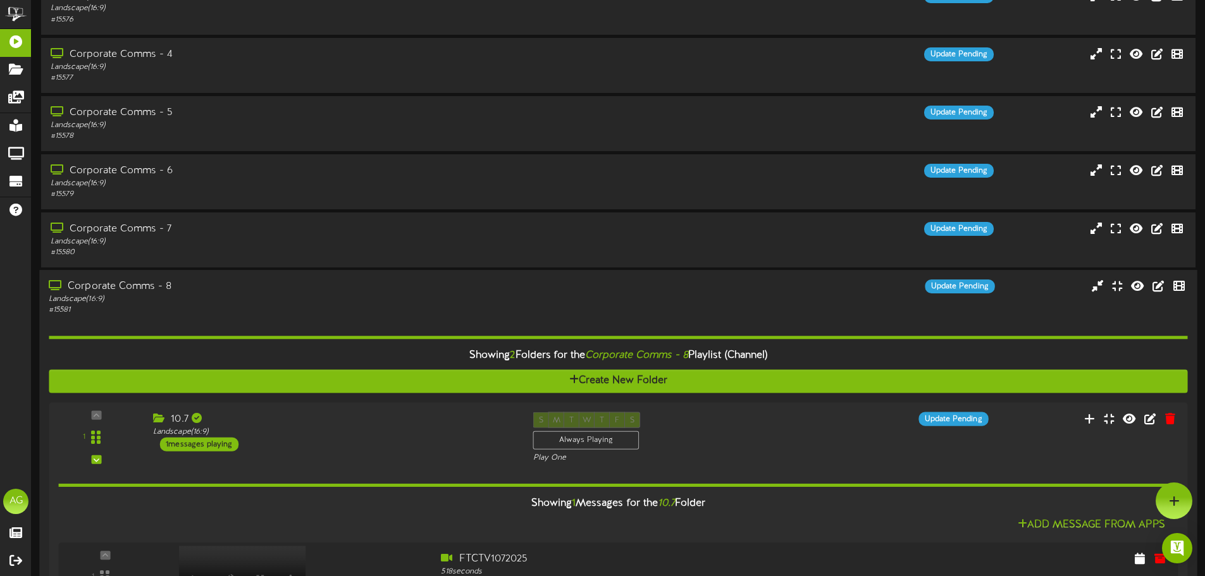
click at [109, 355] on div "Showing 2 Folders for the Corporate Comms - 8 Playlist (Channel)" at bounding box center [617, 356] width 1157 height 27
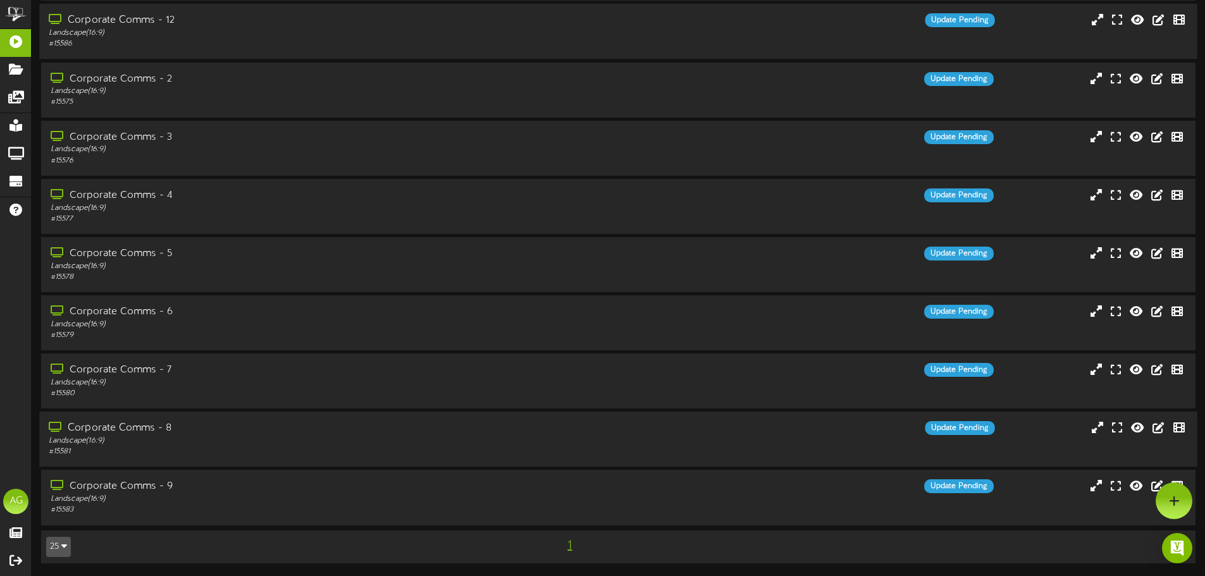
scroll to position [0, 0]
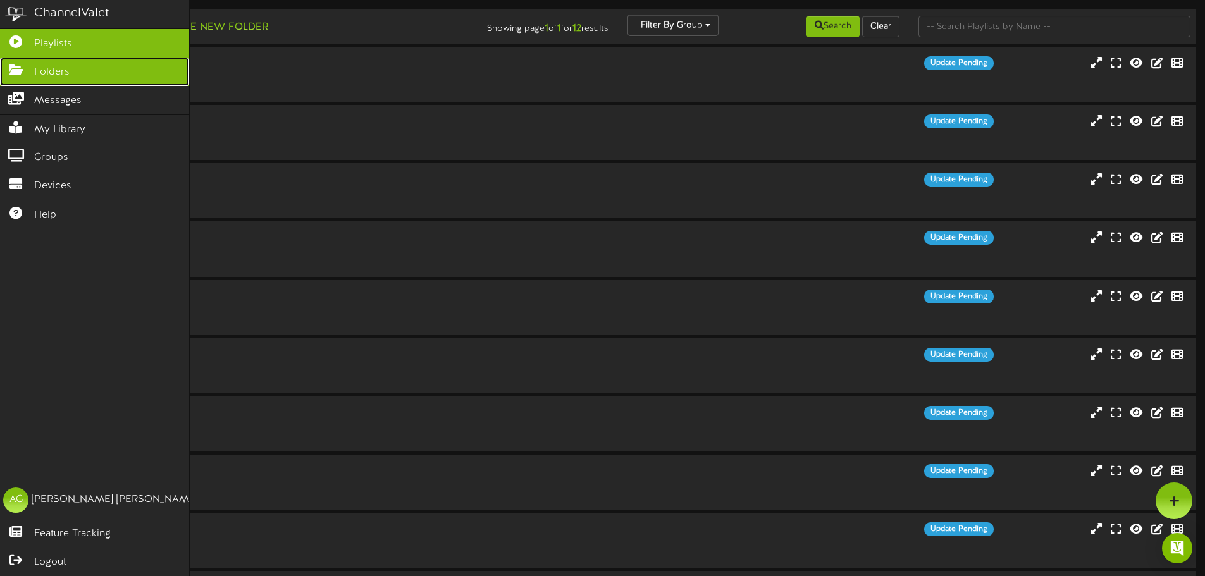
click at [47, 65] on span "Folders" at bounding box center [51, 72] width 35 height 15
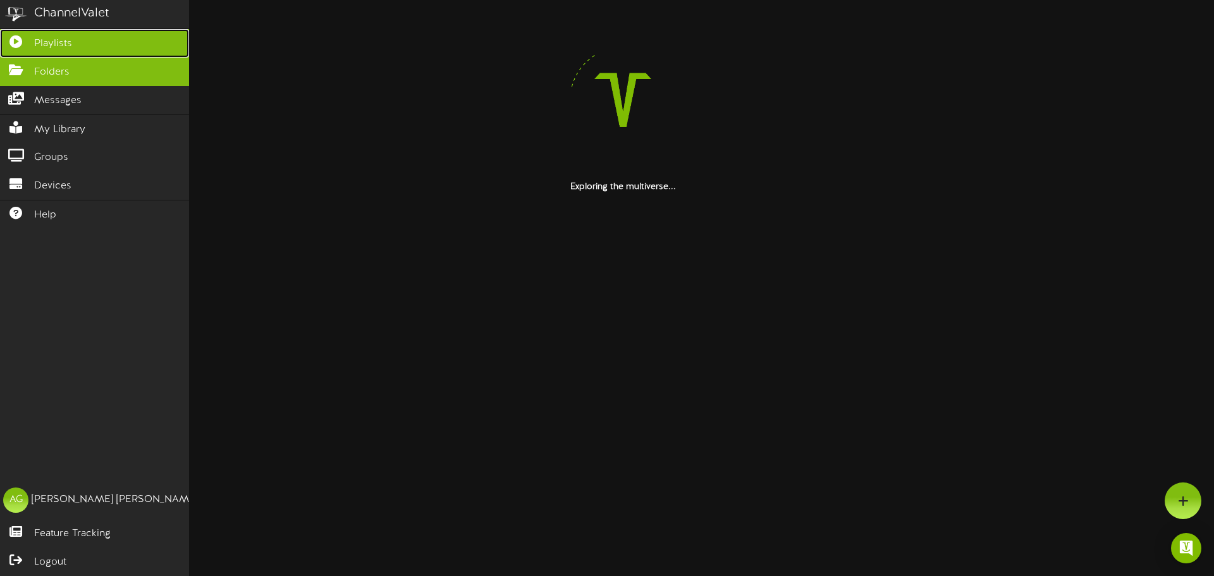
click at [21, 42] on icon at bounding box center [16, 39] width 32 height 9
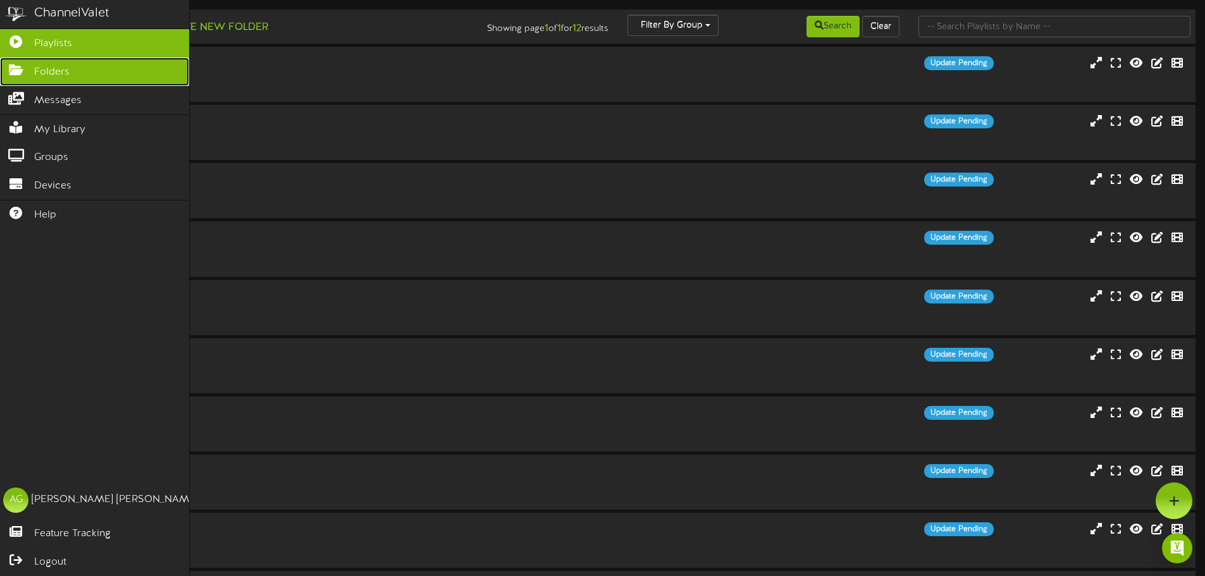
click at [20, 67] on icon at bounding box center [16, 68] width 32 height 9
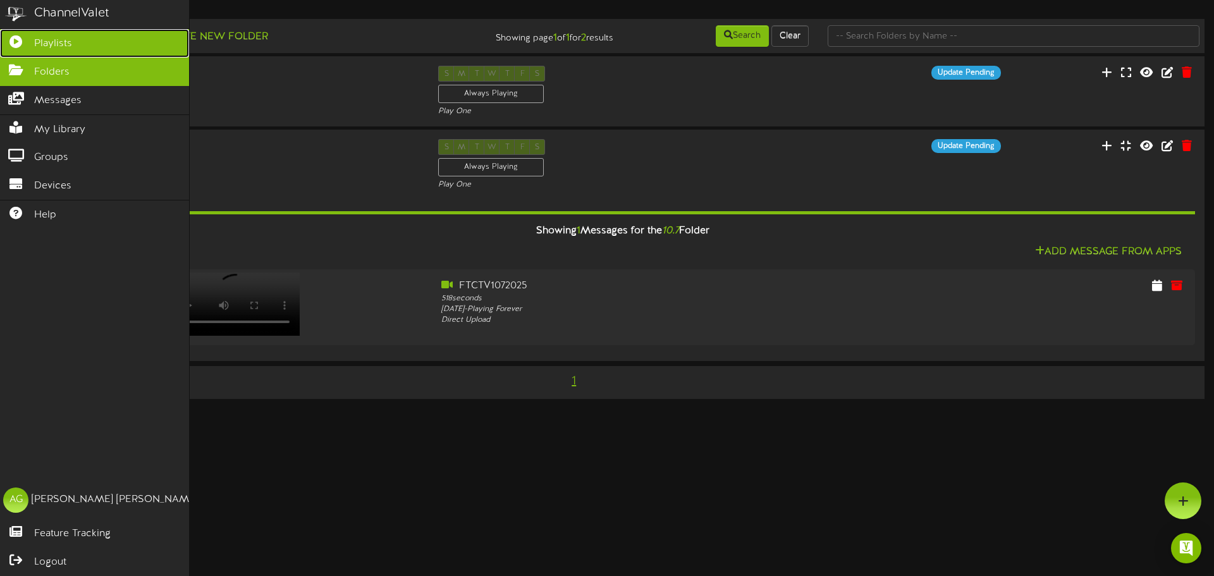
click at [20, 45] on icon at bounding box center [16, 39] width 32 height 9
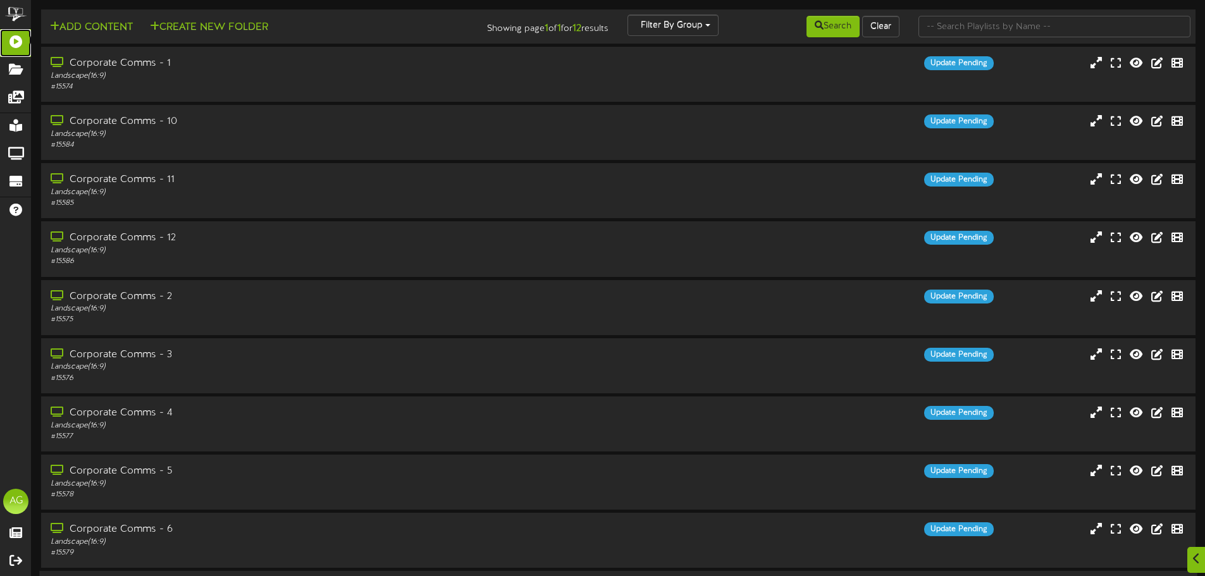
scroll to position [218, 0]
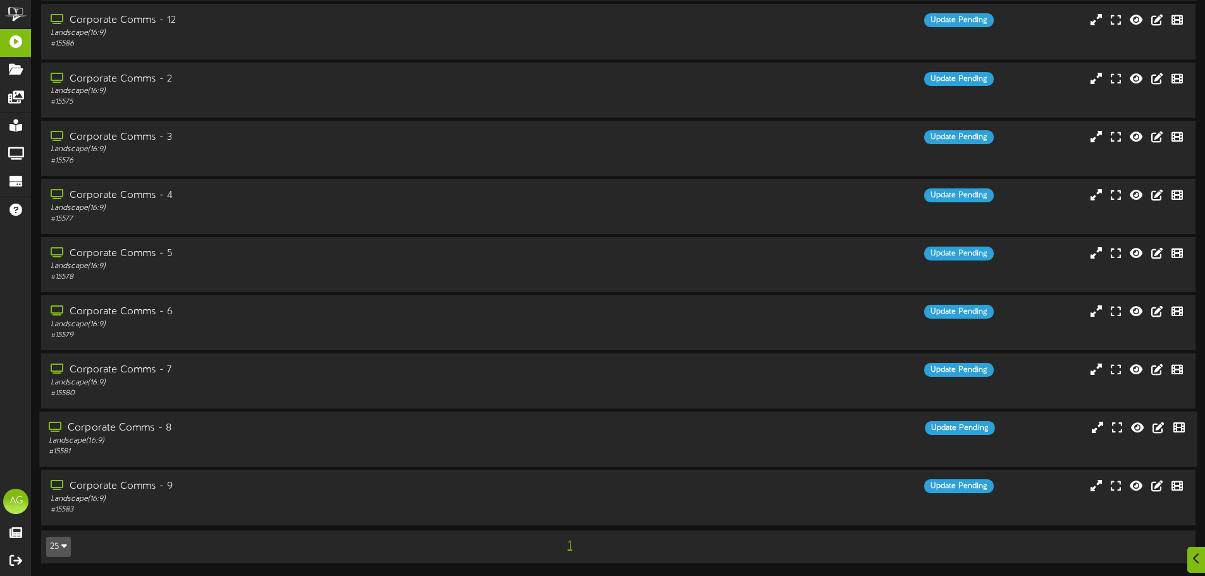
click at [259, 435] on div "Corporate Comms - 8" at bounding box center [281, 428] width 464 height 15
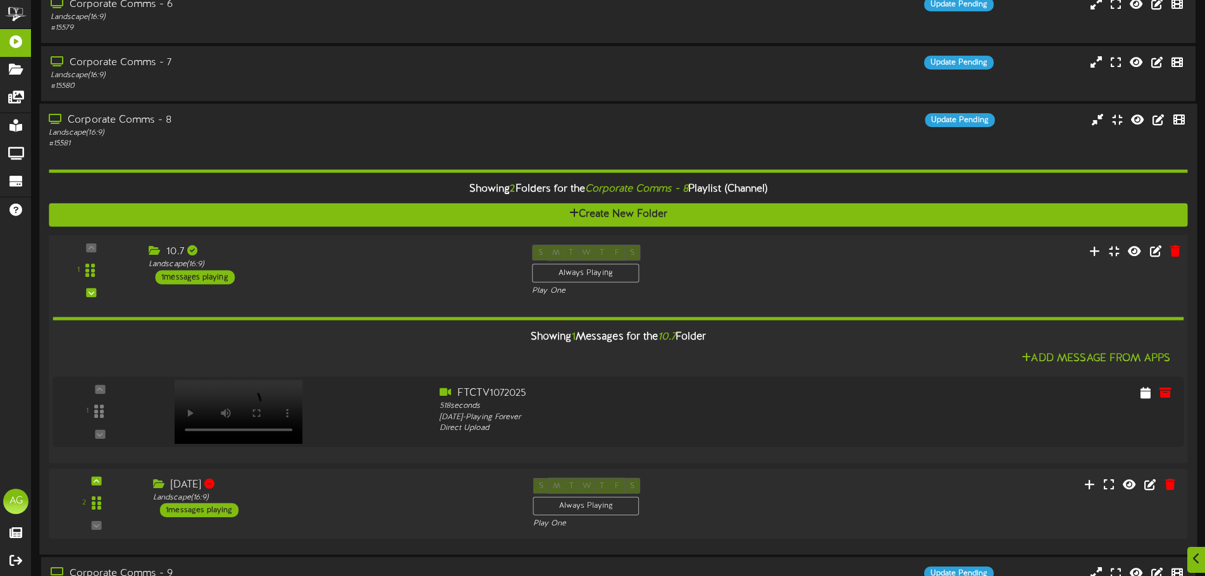
scroll to position [543, 0]
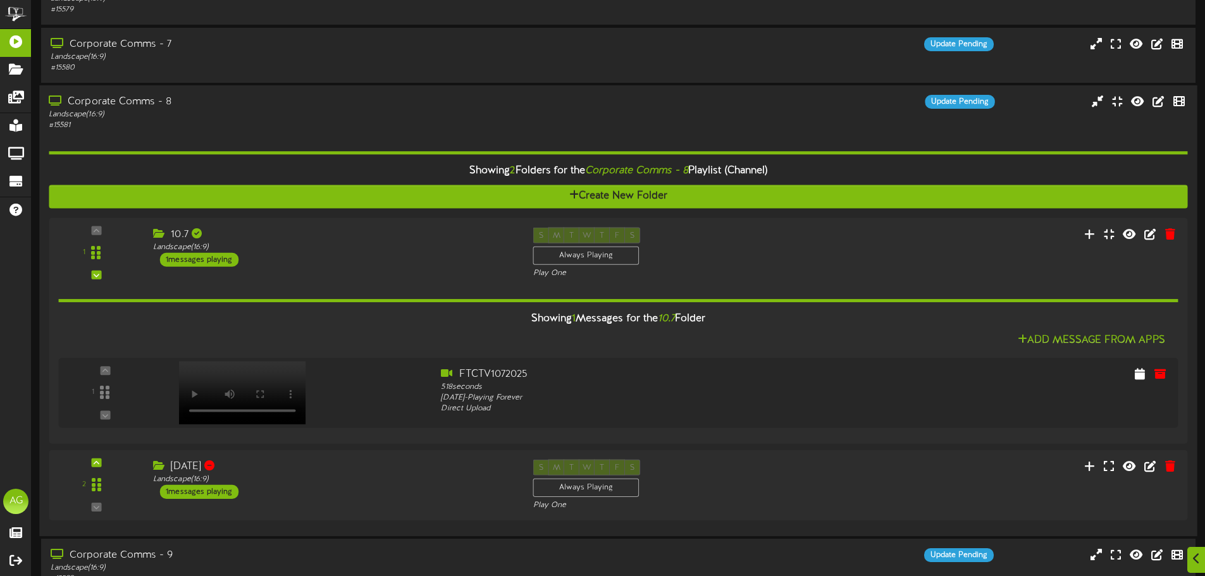
click at [140, 107] on div "Corporate Comms - 8" at bounding box center [281, 102] width 464 height 15
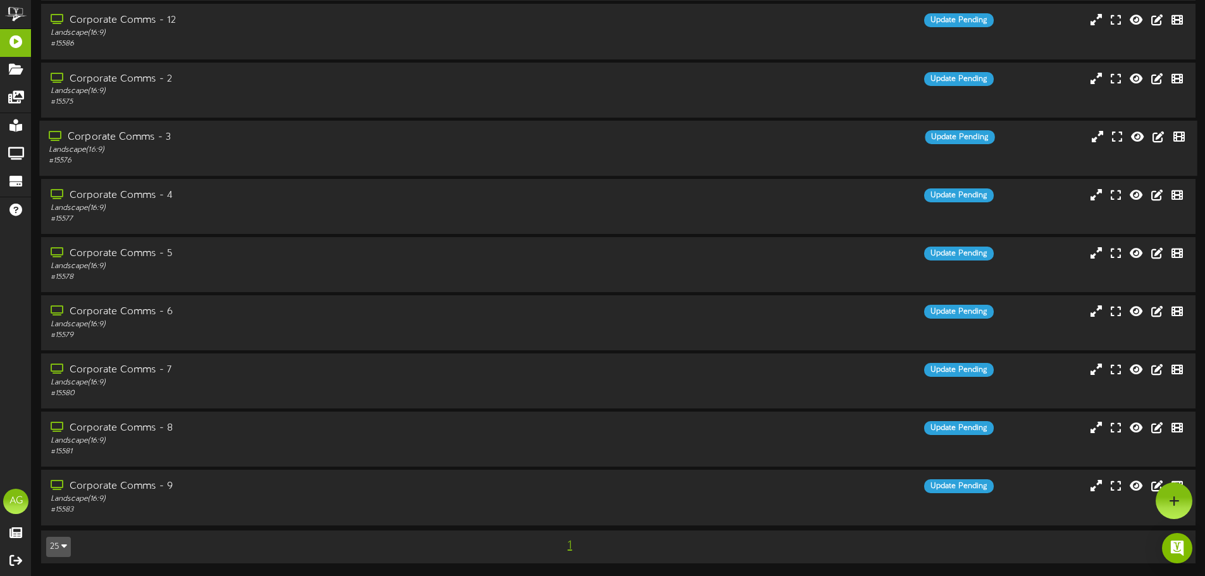
click at [157, 157] on div "# 15576" at bounding box center [281, 161] width 464 height 11
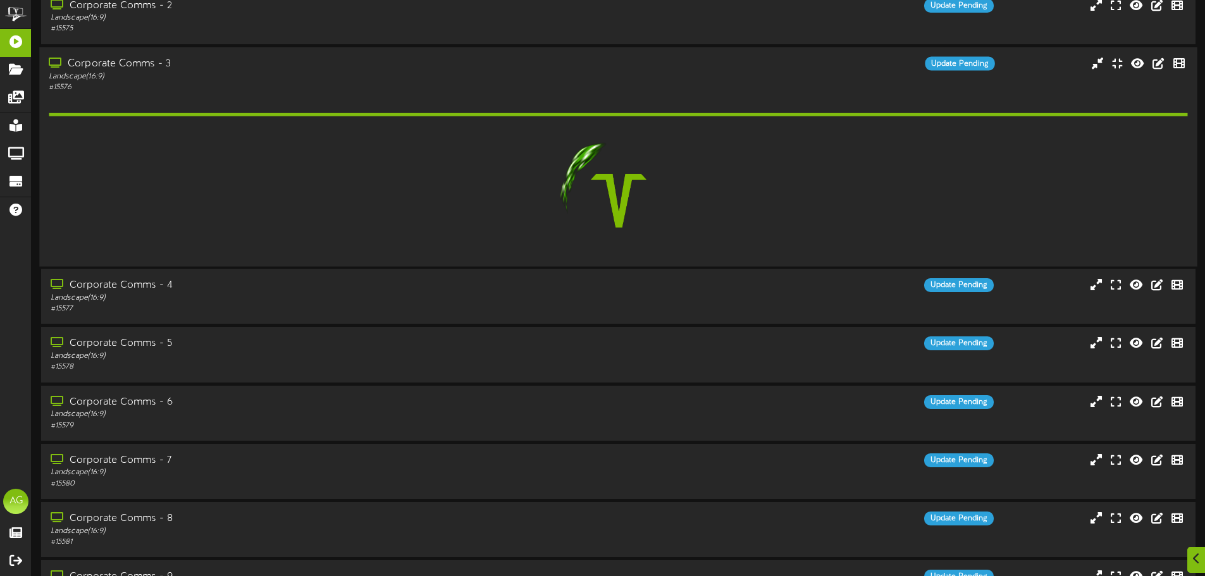
scroll to position [304, 0]
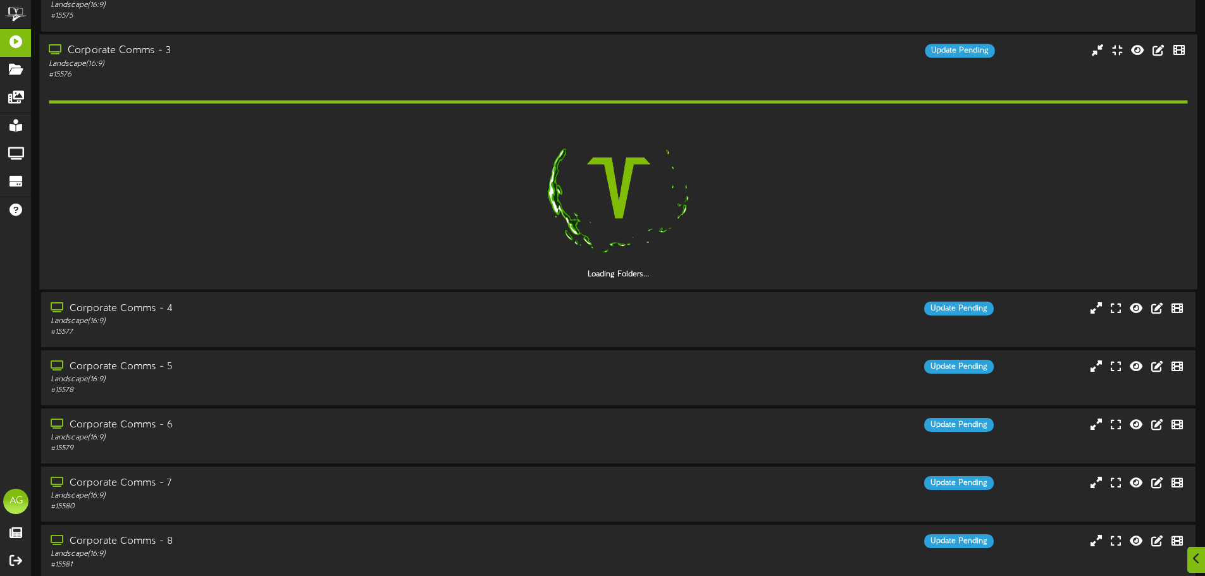
click at [116, 70] on div "# 15576" at bounding box center [281, 74] width 464 height 11
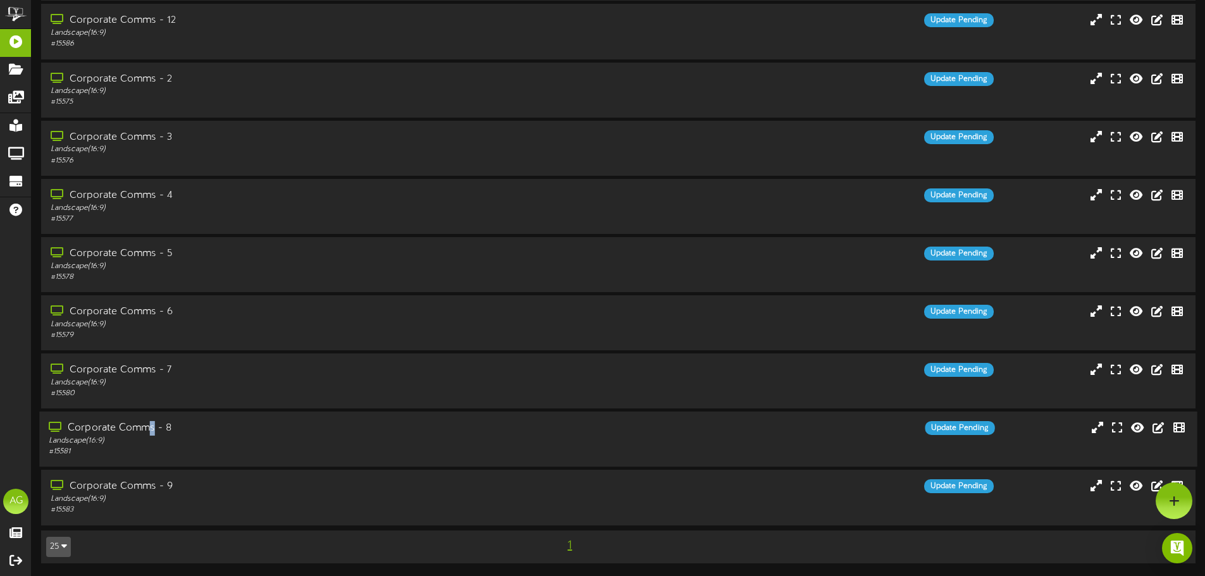
click at [153, 421] on div "Corporate Comms - 8" at bounding box center [281, 428] width 464 height 15
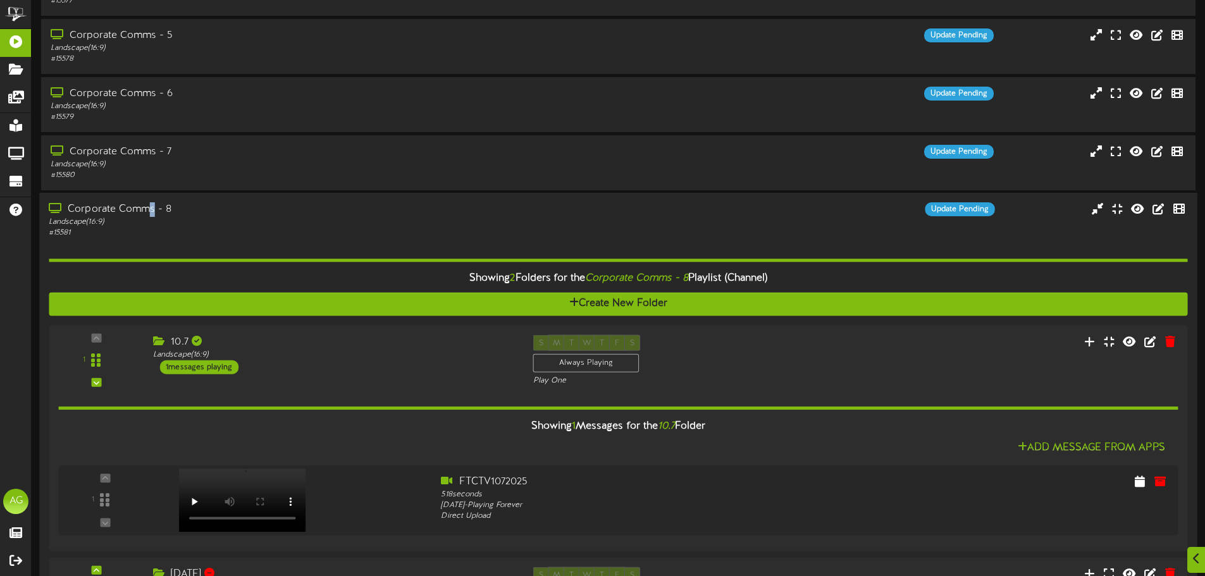
scroll to position [612, 0]
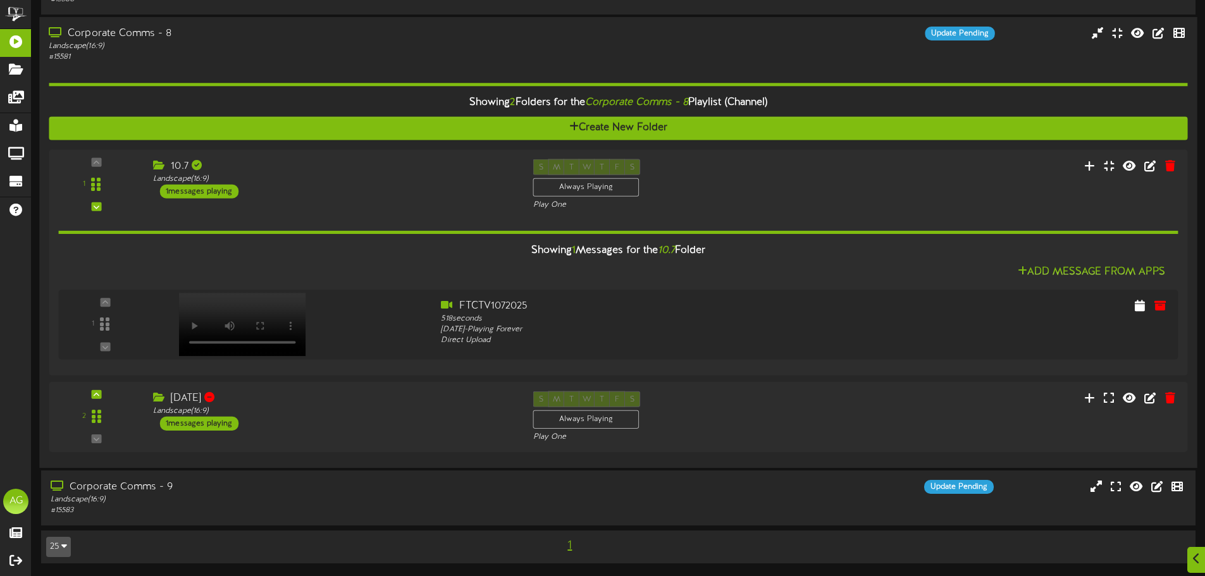
click at [90, 42] on div "Landscape ( 16:9 )" at bounding box center [281, 46] width 464 height 11
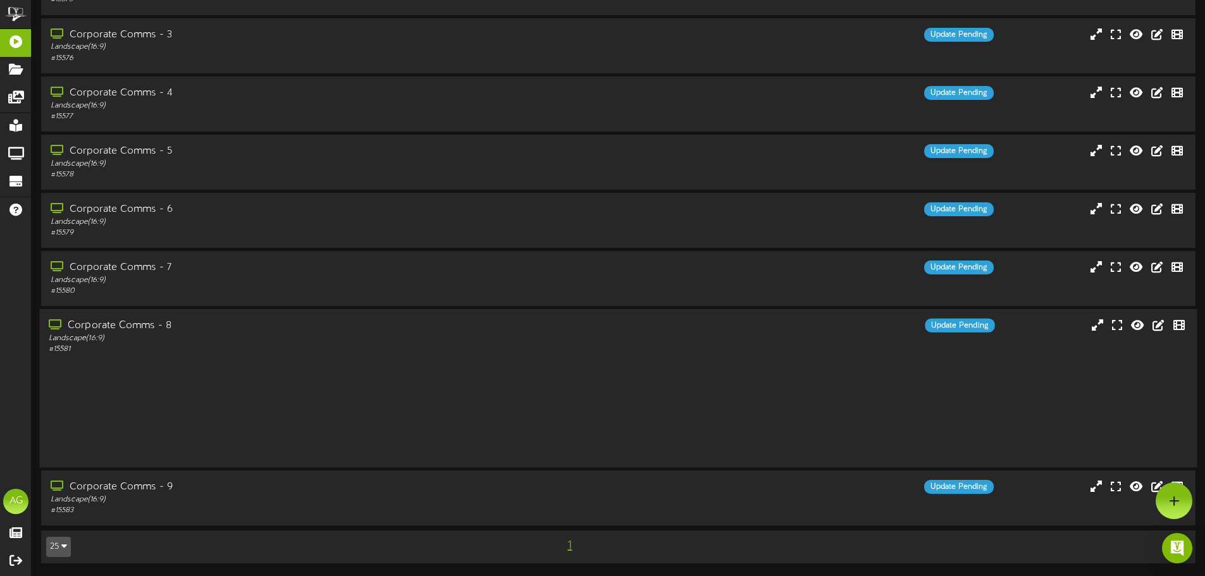
scroll to position [218, 0]
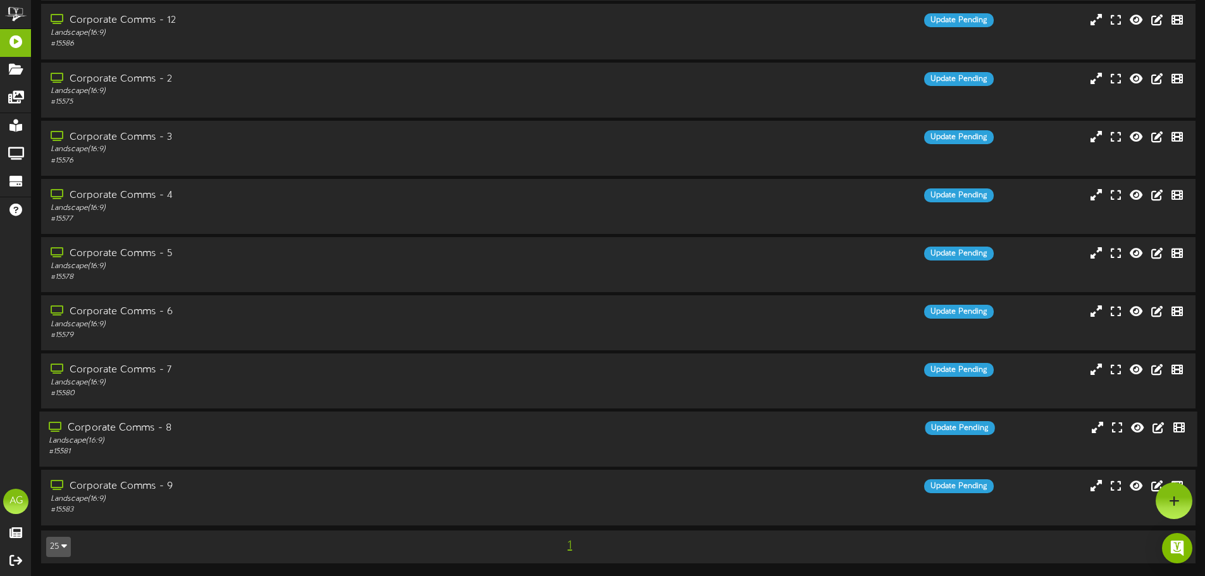
click at [154, 429] on div "Corporate Comms - 8" at bounding box center [281, 428] width 464 height 15
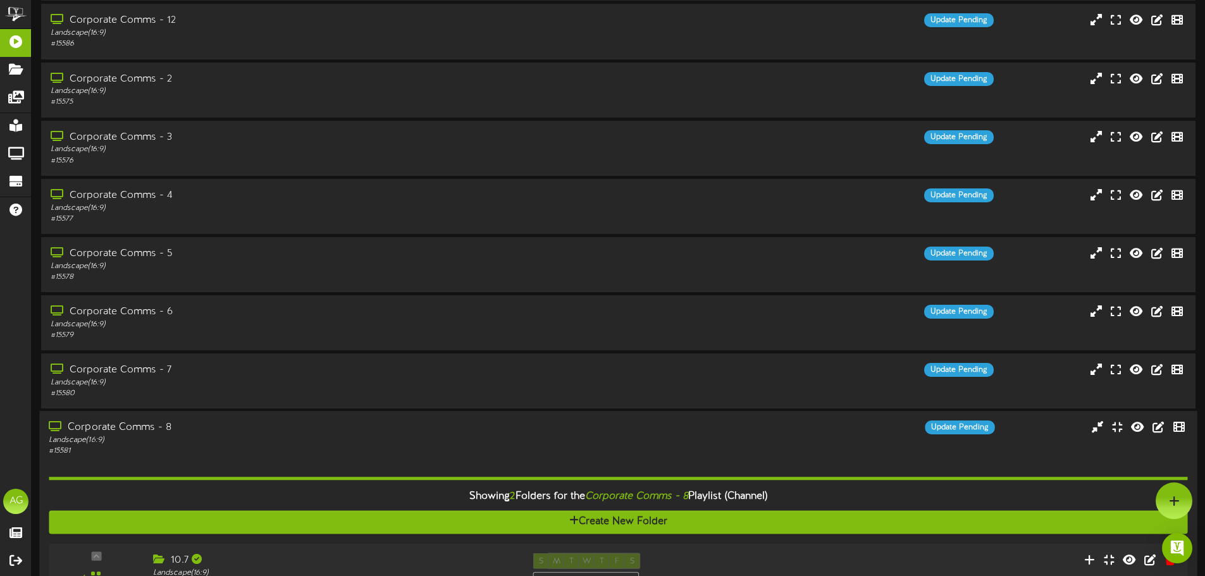
click at [134, 423] on div "Corporate Comms - 8" at bounding box center [281, 428] width 464 height 15
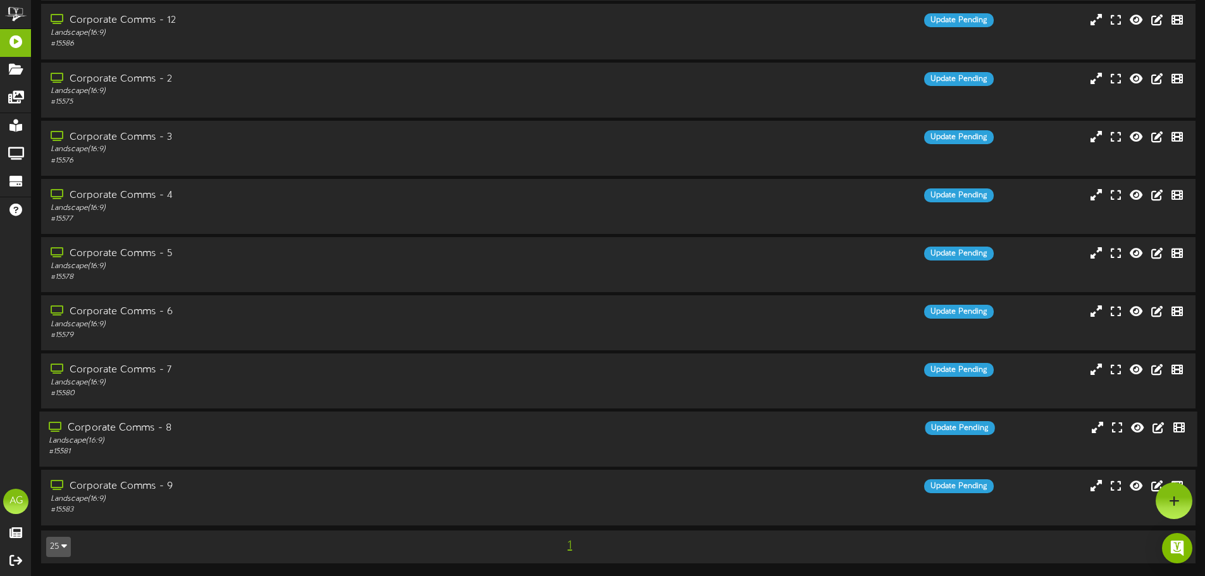
drag, startPoint x: 147, startPoint y: 483, endPoint x: 138, endPoint y: 466, distance: 19.5
click at [146, 481] on div "Corporate Comms - 9" at bounding box center [282, 486] width 462 height 15
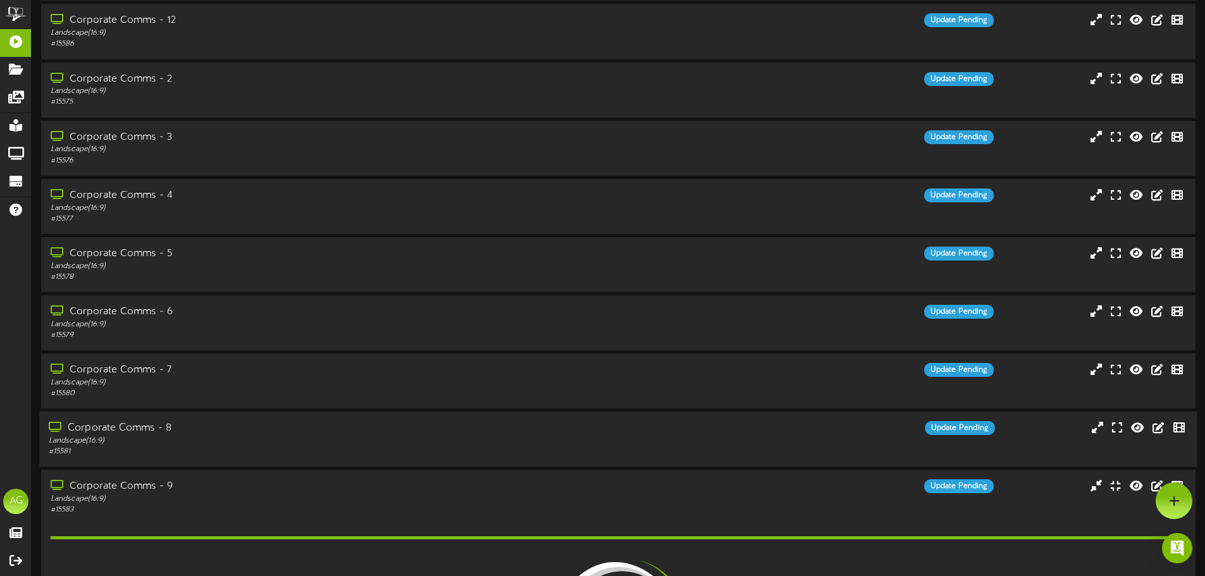
click at [123, 430] on div "Corporate Comms - 8" at bounding box center [281, 428] width 464 height 15
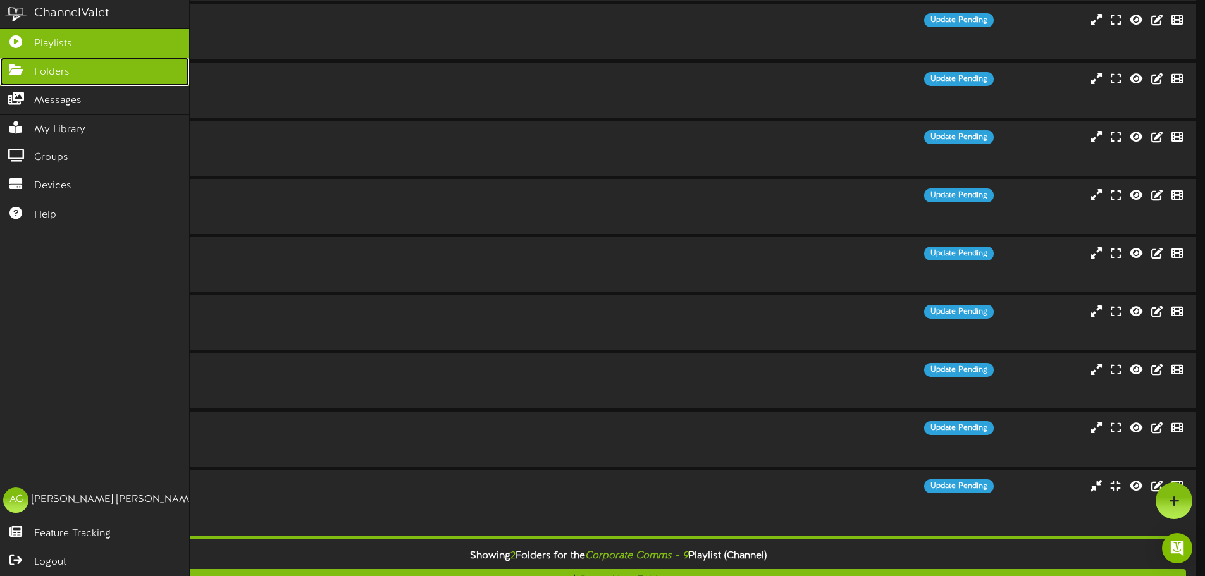
click at [16, 70] on icon at bounding box center [16, 68] width 32 height 9
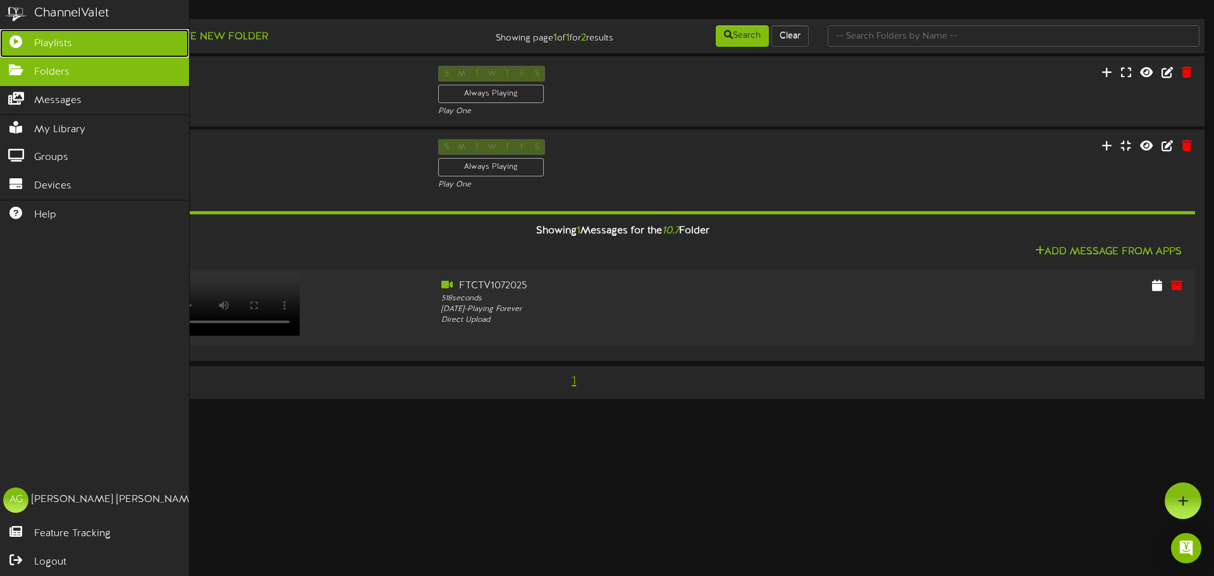
click at [15, 44] on icon at bounding box center [16, 39] width 32 height 9
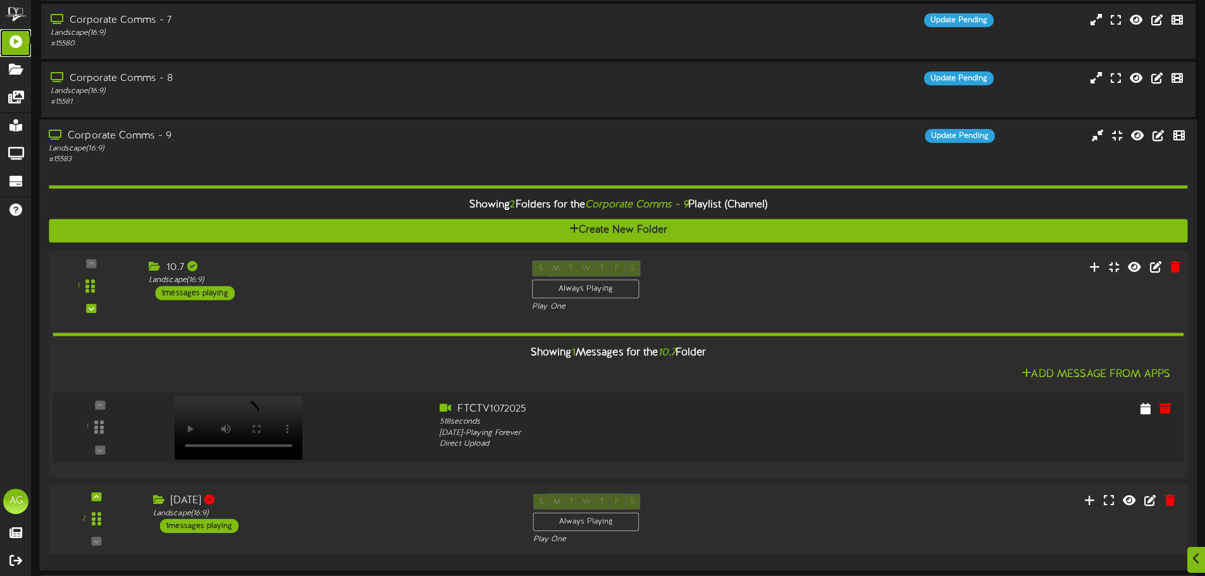
scroll to position [612, 0]
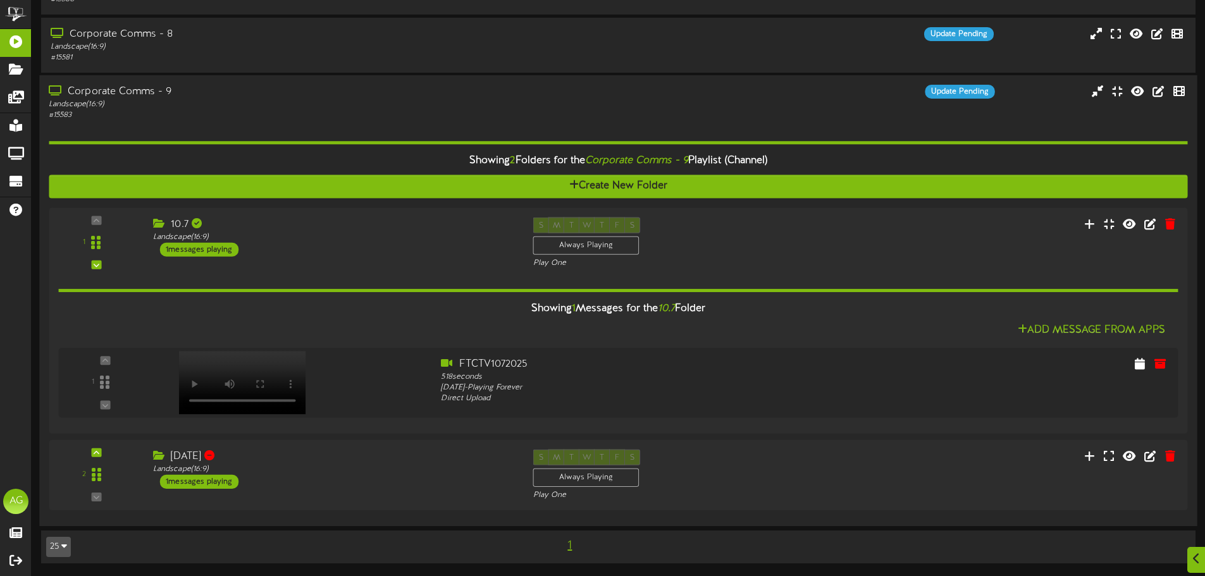
click at [103, 121] on div "Showing 2 Folders for the Corporate Comms - 9 Playlist (Channel) Create New Fol…" at bounding box center [618, 319] width 1138 height 396
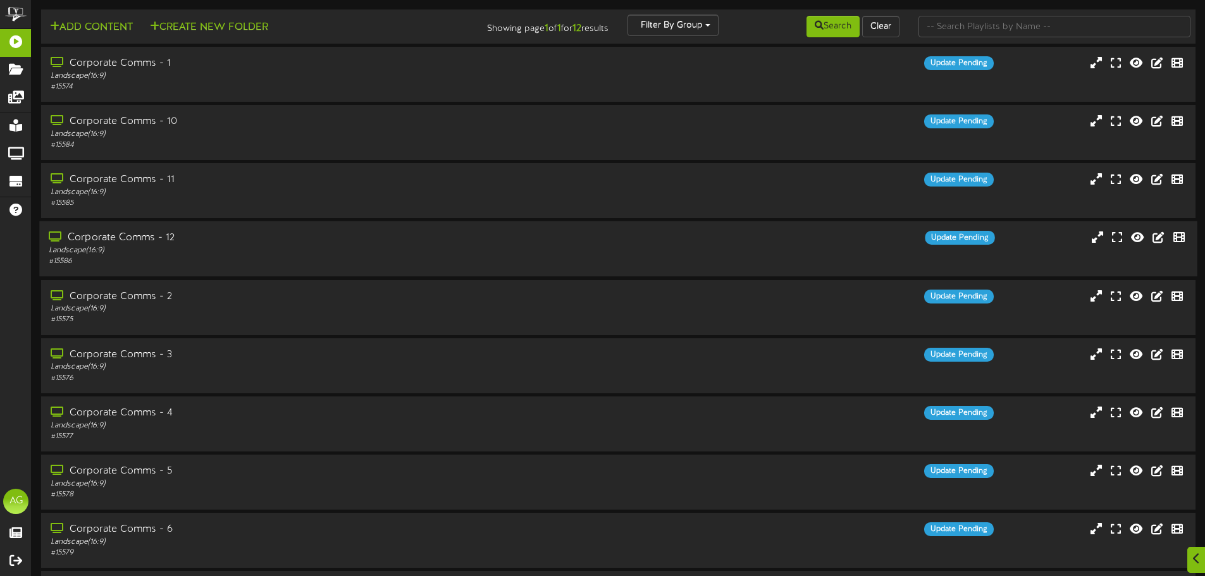
scroll to position [218, 0]
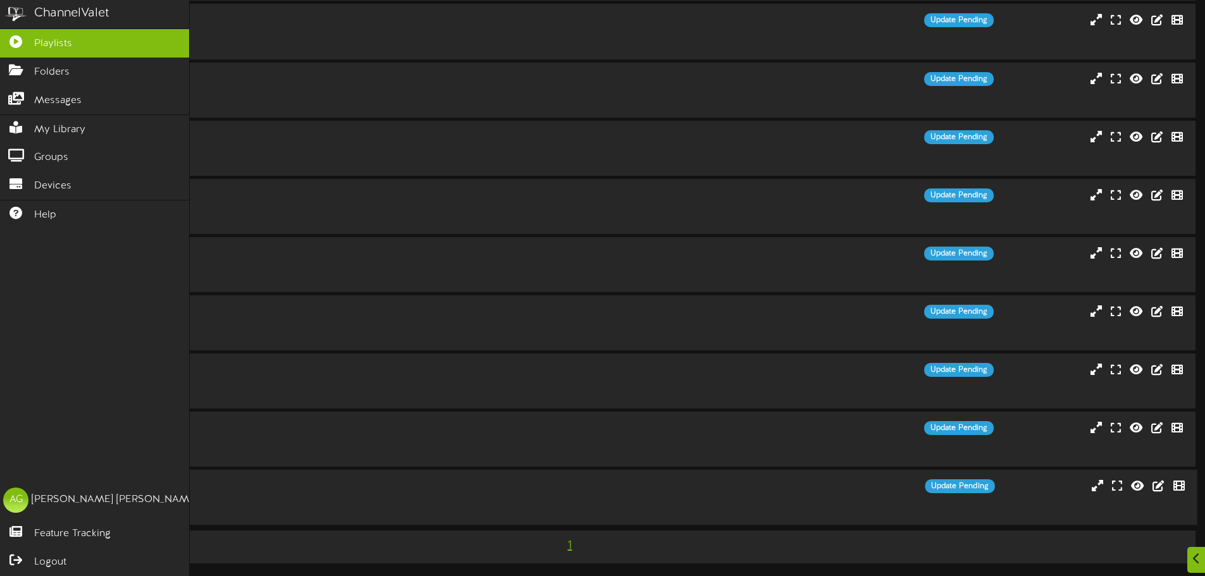
click at [6, 22] on img at bounding box center [16, 14] width 32 height 28
click at [16, 58] on link "Folders" at bounding box center [94, 72] width 189 height 28
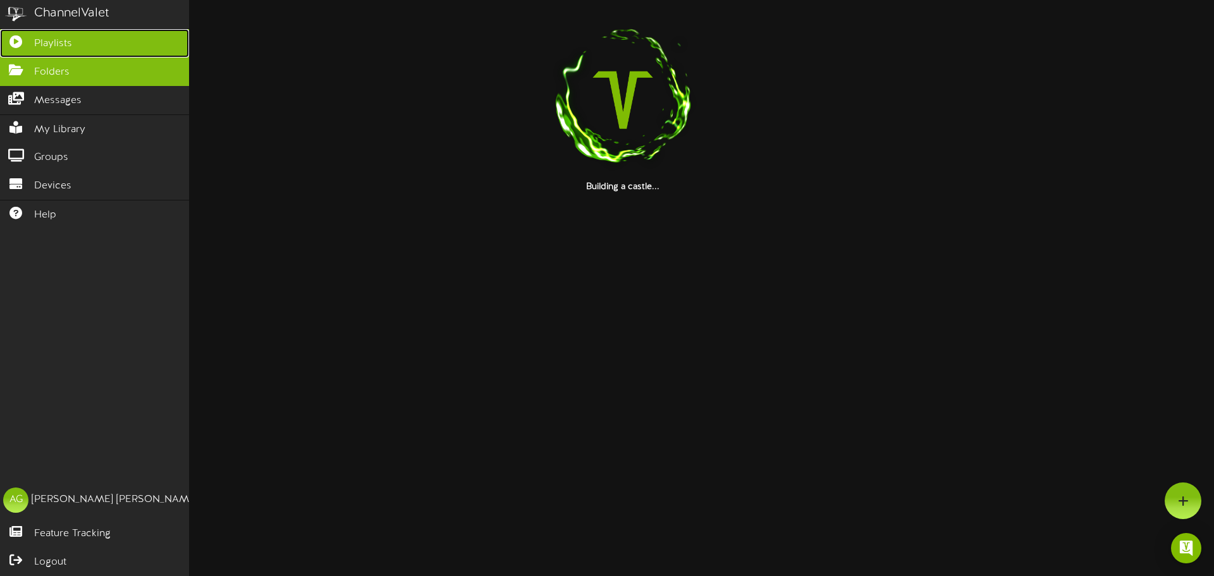
click at [13, 50] on link "Playlists" at bounding box center [94, 43] width 189 height 28
